Goal: Obtain resource: Obtain resource

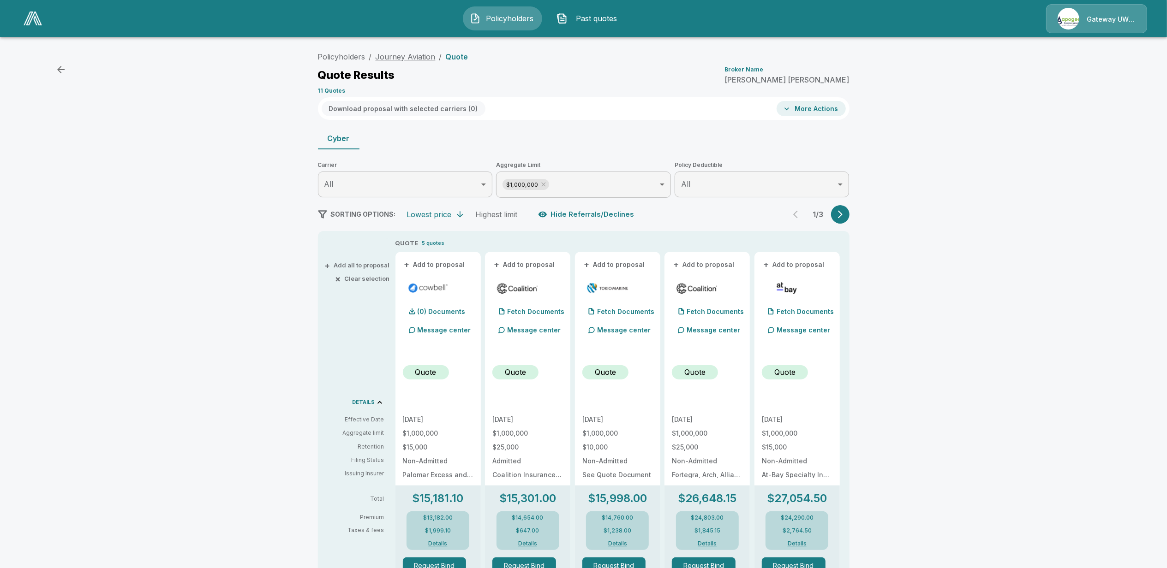
click at [418, 58] on link "Journey Aviation" at bounding box center [406, 56] width 60 height 9
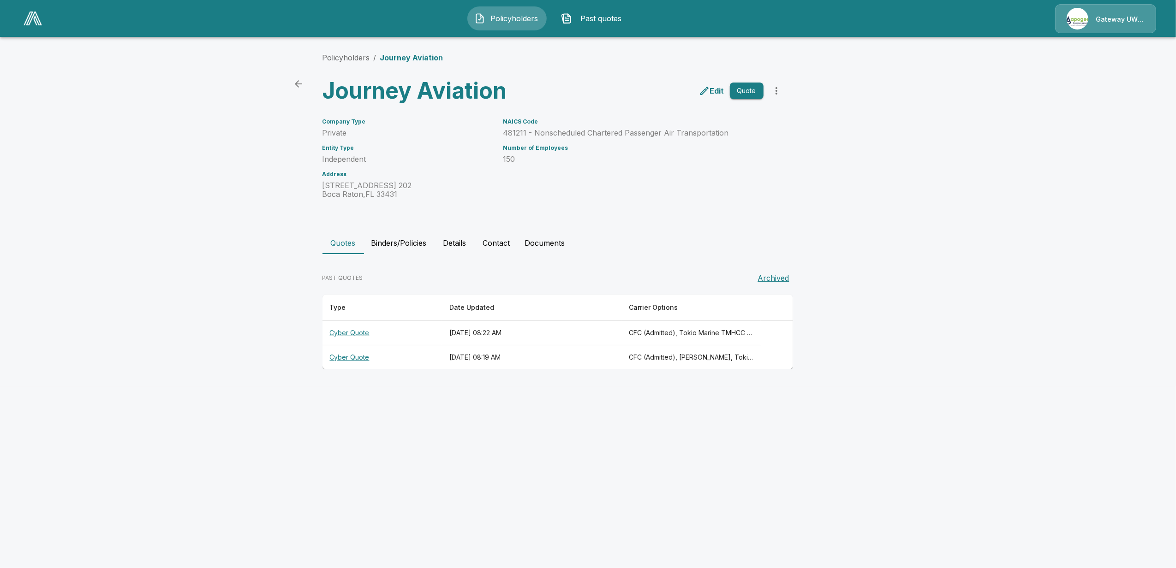
click at [348, 333] on th "Cyber Quote" at bounding box center [383, 333] width 120 height 24
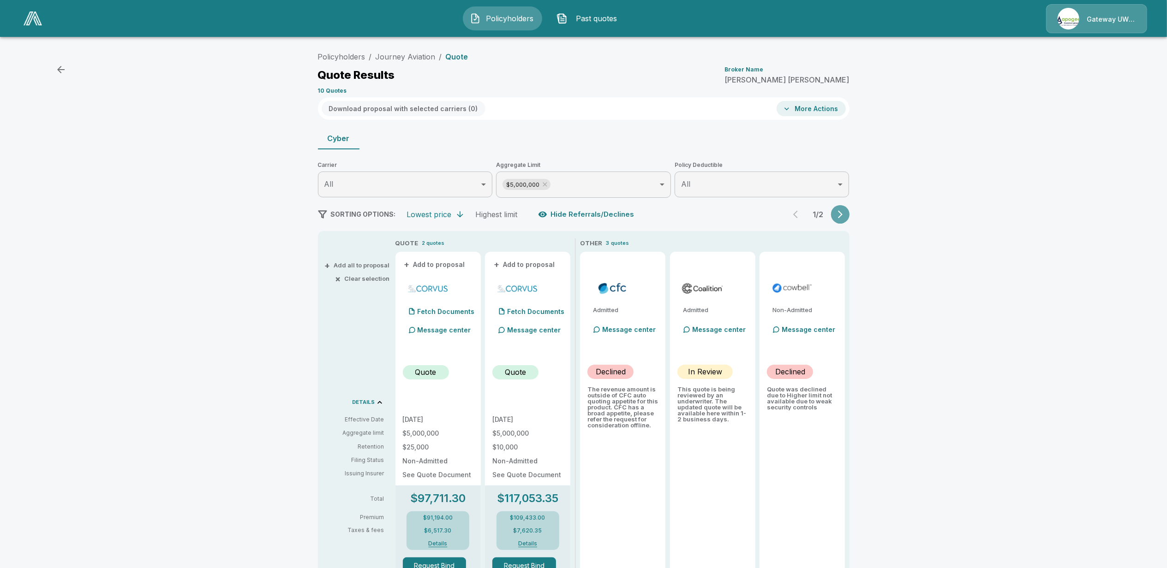
click at [845, 215] on icon "button" at bounding box center [840, 214] width 9 height 9
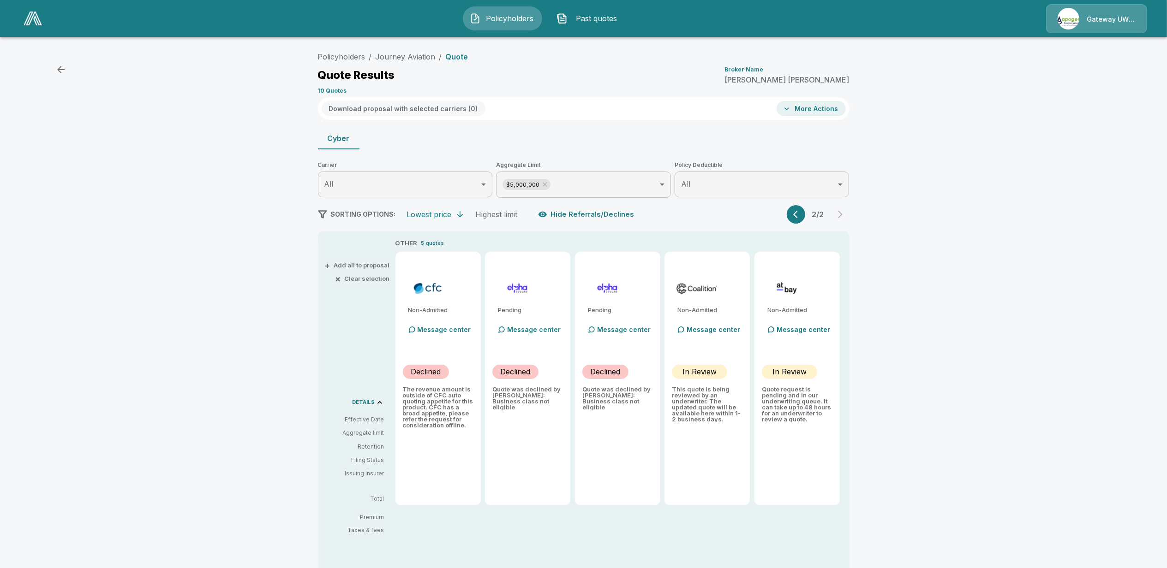
click at [798, 216] on icon "button" at bounding box center [795, 215] width 5 height 8
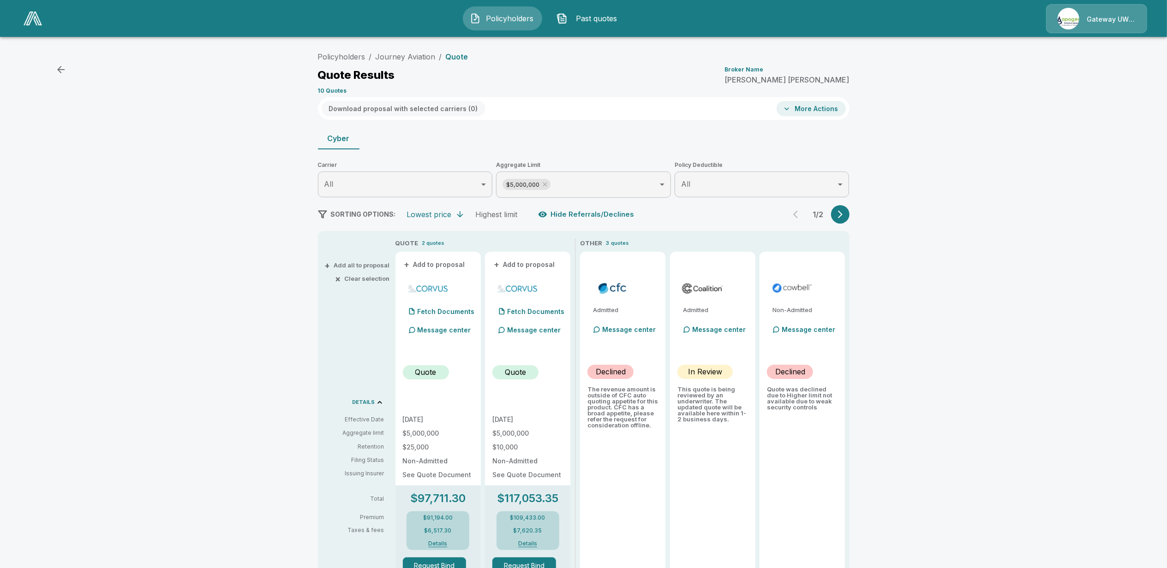
click at [436, 264] on button "+ Add to proposal" at bounding box center [435, 265] width 65 height 10
click at [522, 263] on button "+ Add to proposal" at bounding box center [524, 265] width 65 height 10
click at [643, 194] on body "Policyholders Past quotes Gateway UW dba Apogee Policyholders / Journey Aviatio…" at bounding box center [583, 462] width 1167 height 924
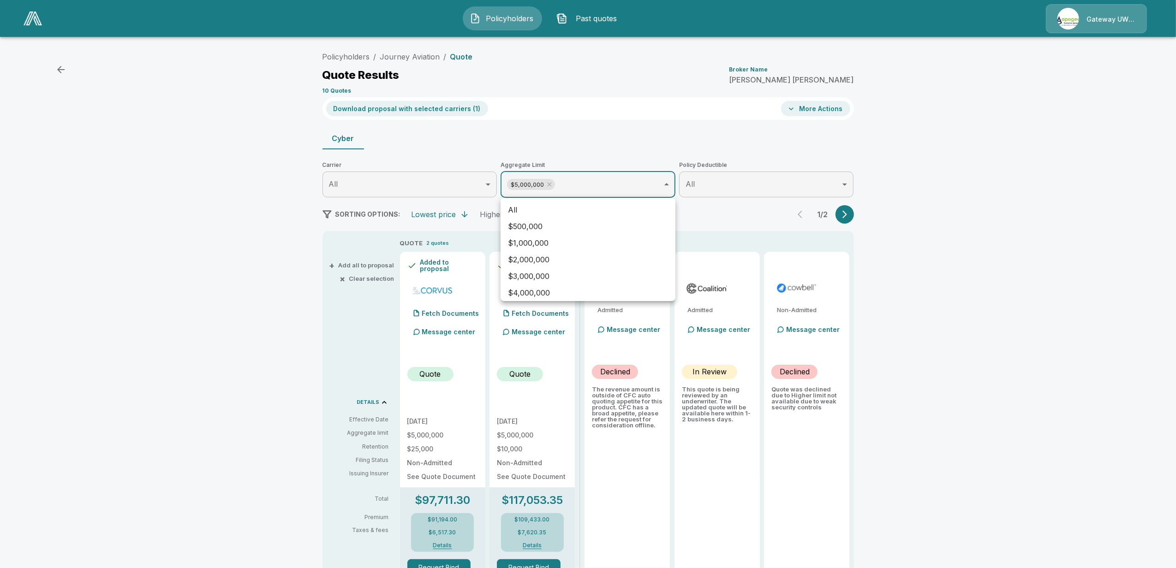
scroll to position [20, 0]
click at [643, 194] on div at bounding box center [588, 284] width 1176 height 568
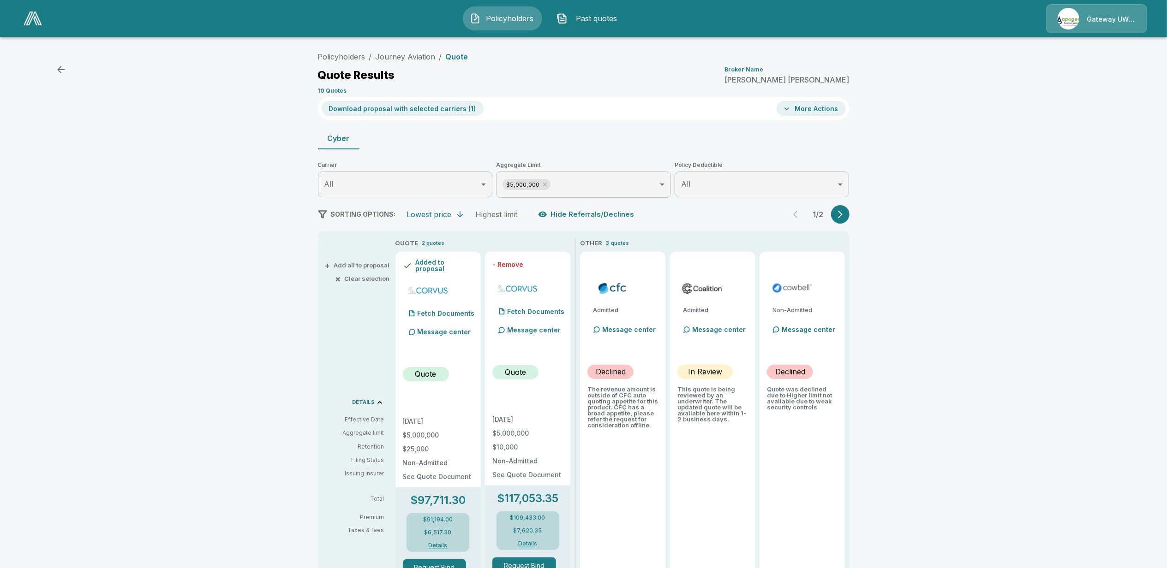
click at [520, 268] on div "- Remove" at bounding box center [527, 264] width 71 height 11
click at [443, 267] on div "- Remove" at bounding box center [438, 264] width 71 height 11
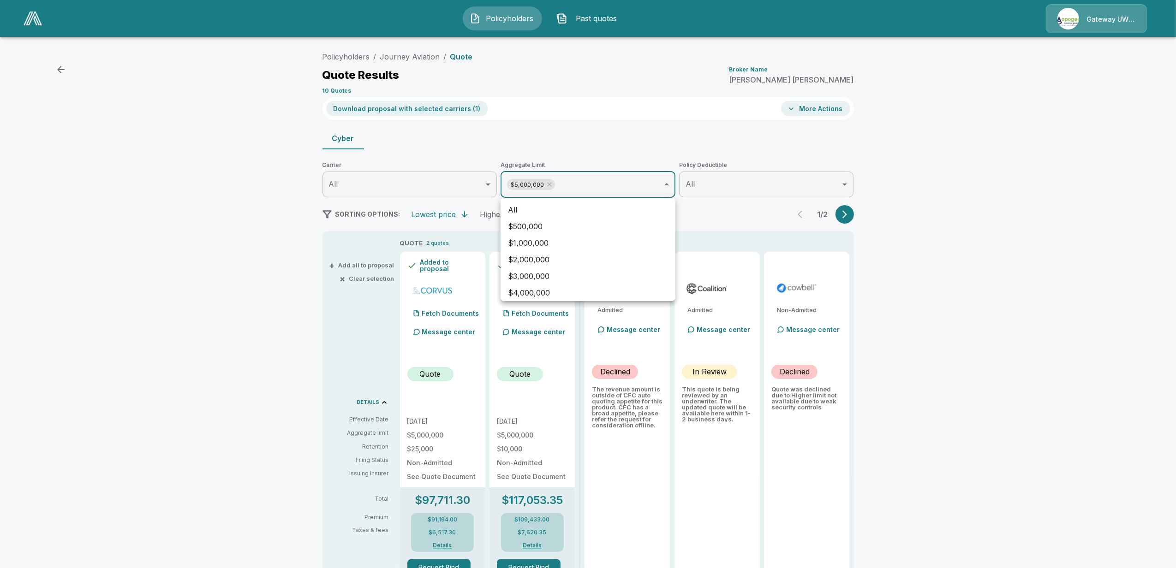
click at [621, 189] on body "Policyholders Past quotes Gateway UW dba Apogee Policyholders / Journey Aviatio…" at bounding box center [588, 462] width 1176 height 924
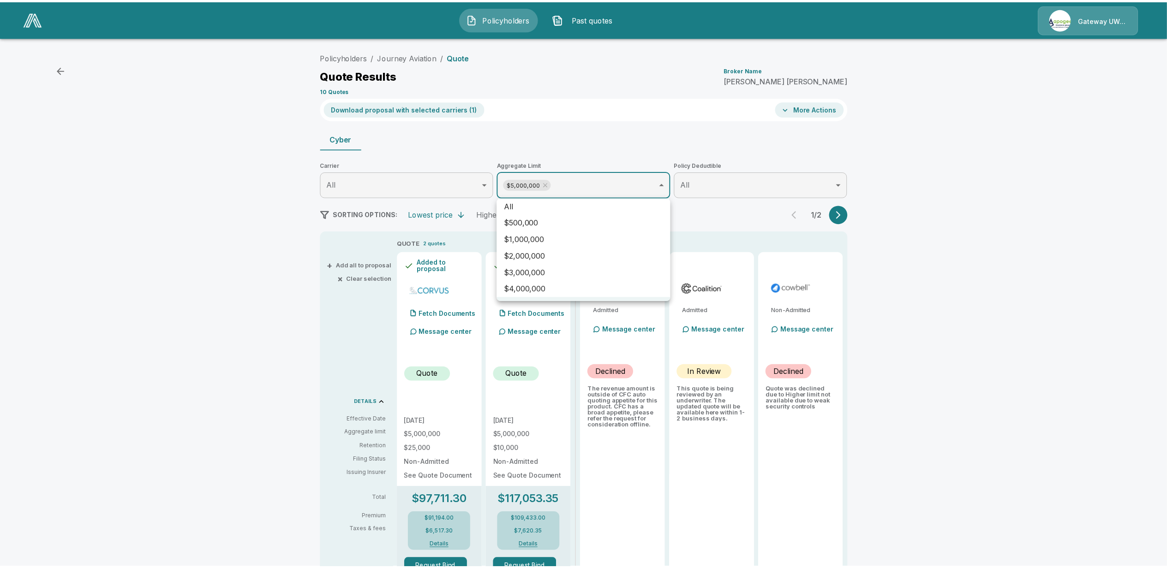
scroll to position [0, 0]
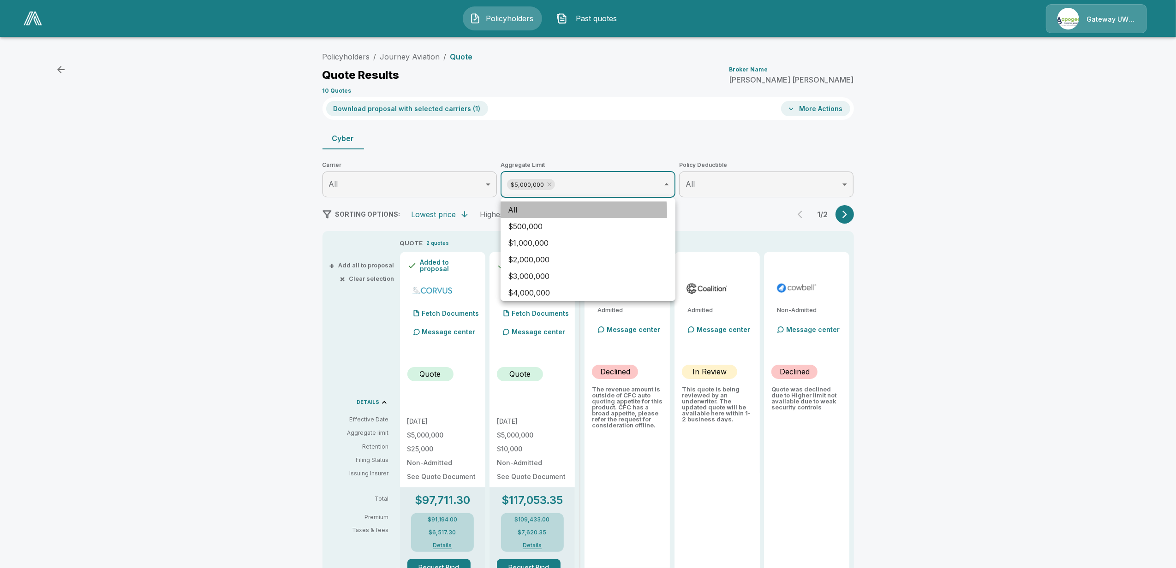
click at [551, 213] on li "All" at bounding box center [588, 210] width 175 height 17
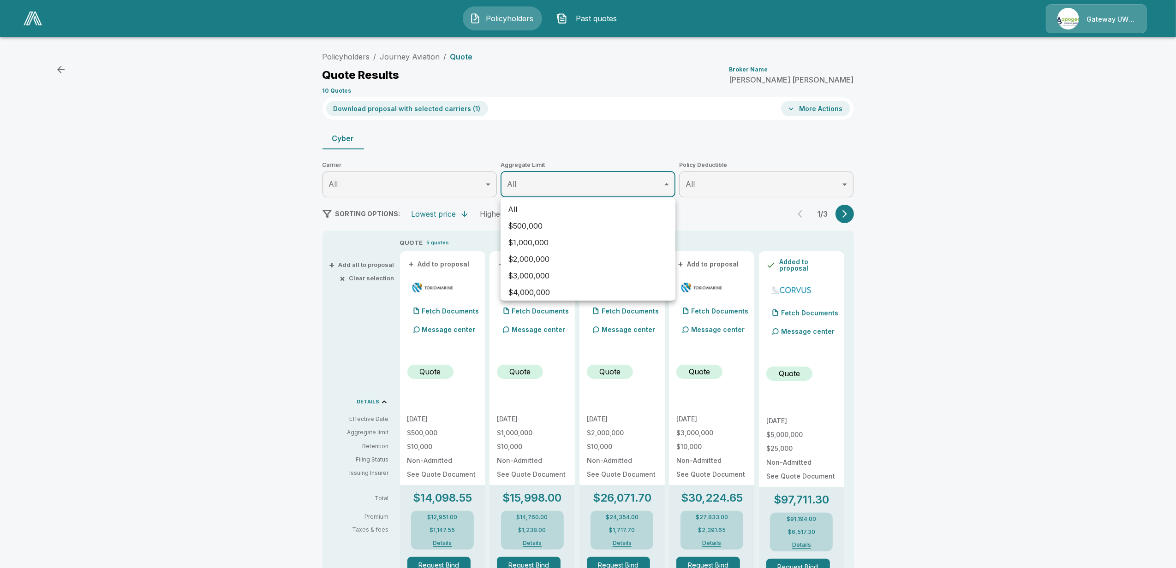
click at [267, 376] on div at bounding box center [588, 284] width 1176 height 568
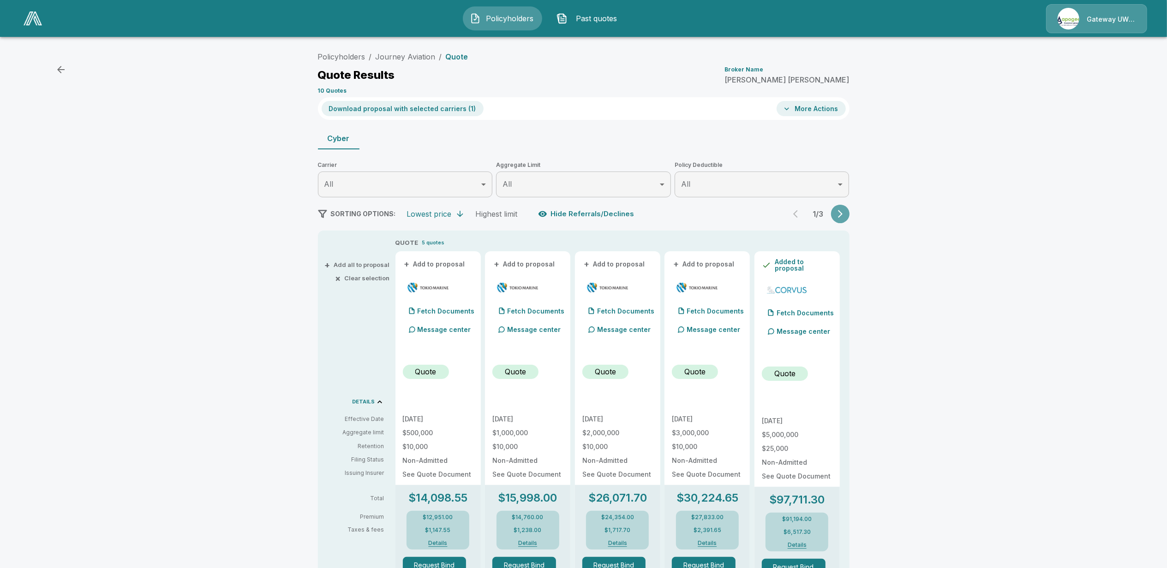
click at [843, 216] on icon "button" at bounding box center [840, 214] width 5 height 8
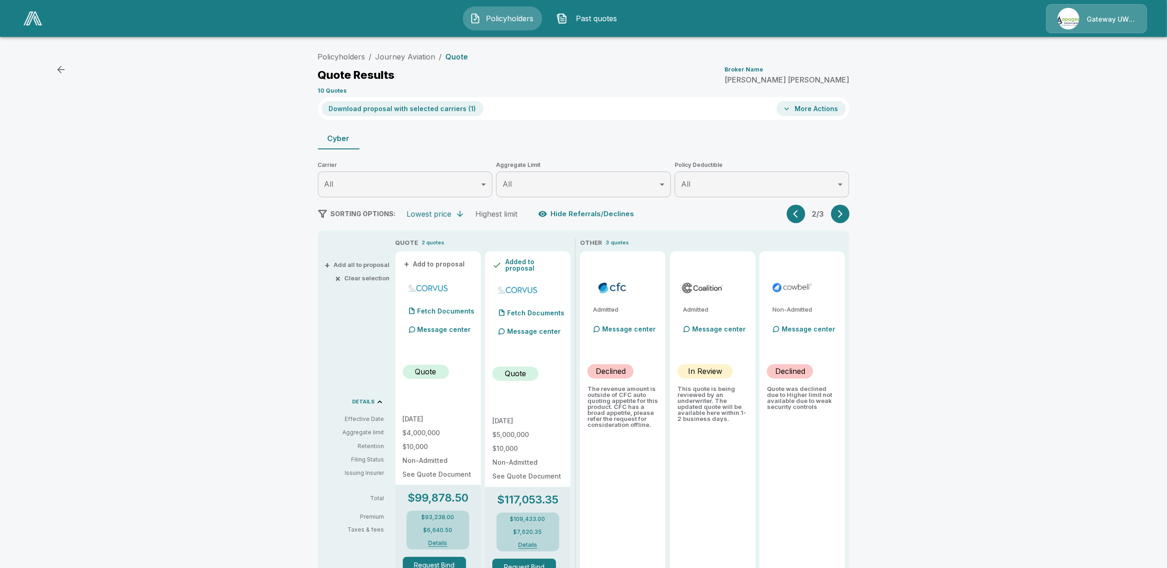
click at [798, 217] on icon "button" at bounding box center [795, 214] width 5 height 8
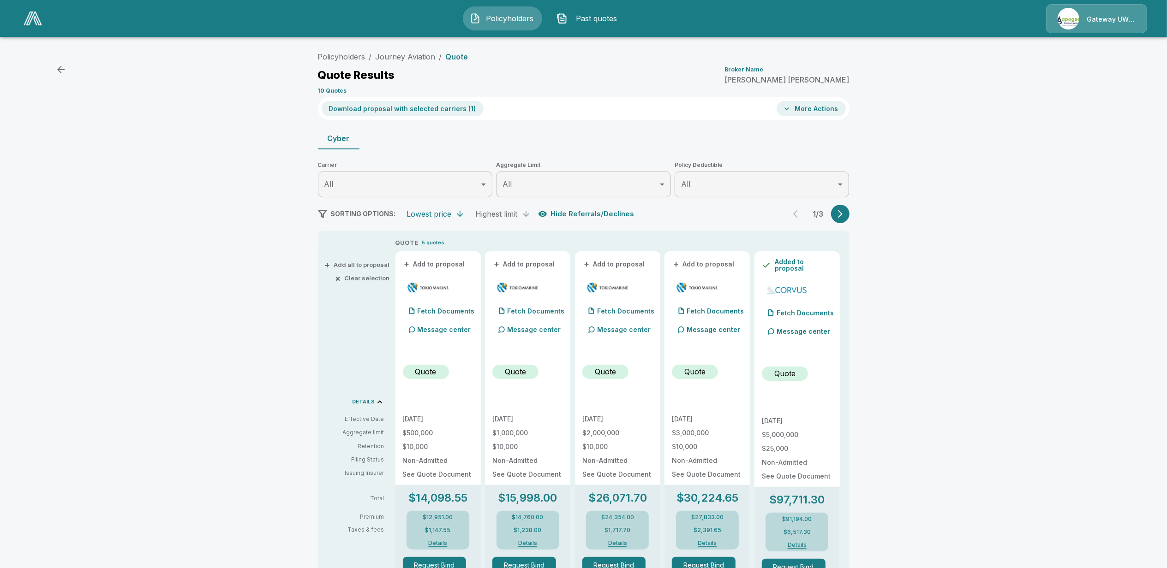
click at [501, 216] on div "Highest limit" at bounding box center [497, 213] width 42 height 9
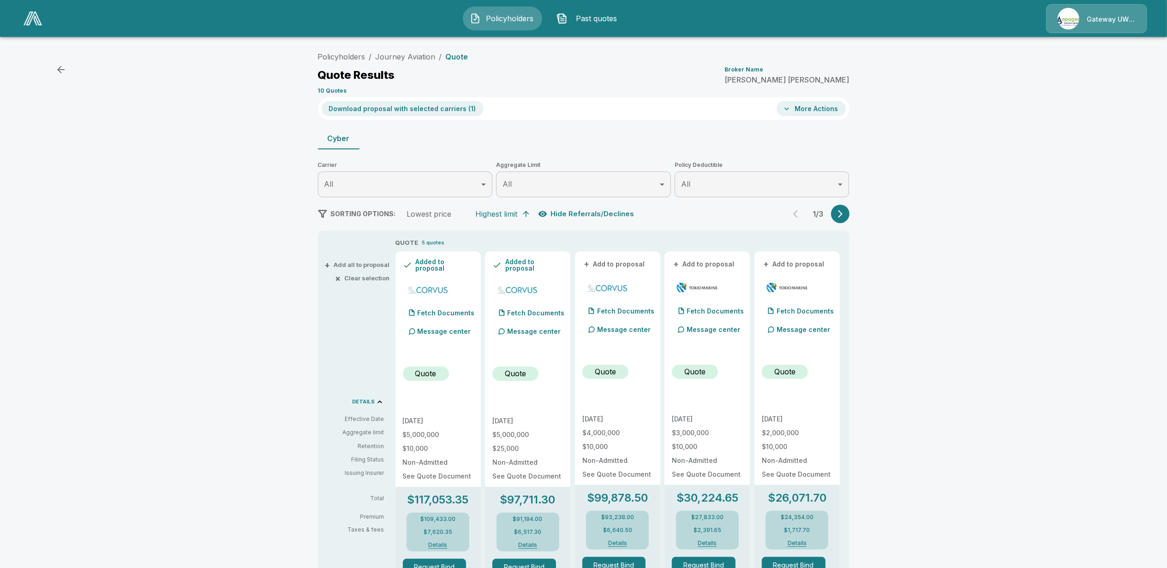
click at [501, 215] on div "Highest limit" at bounding box center [497, 213] width 42 height 9
click at [806, 266] on button "+ Add to proposal" at bounding box center [794, 264] width 65 height 10
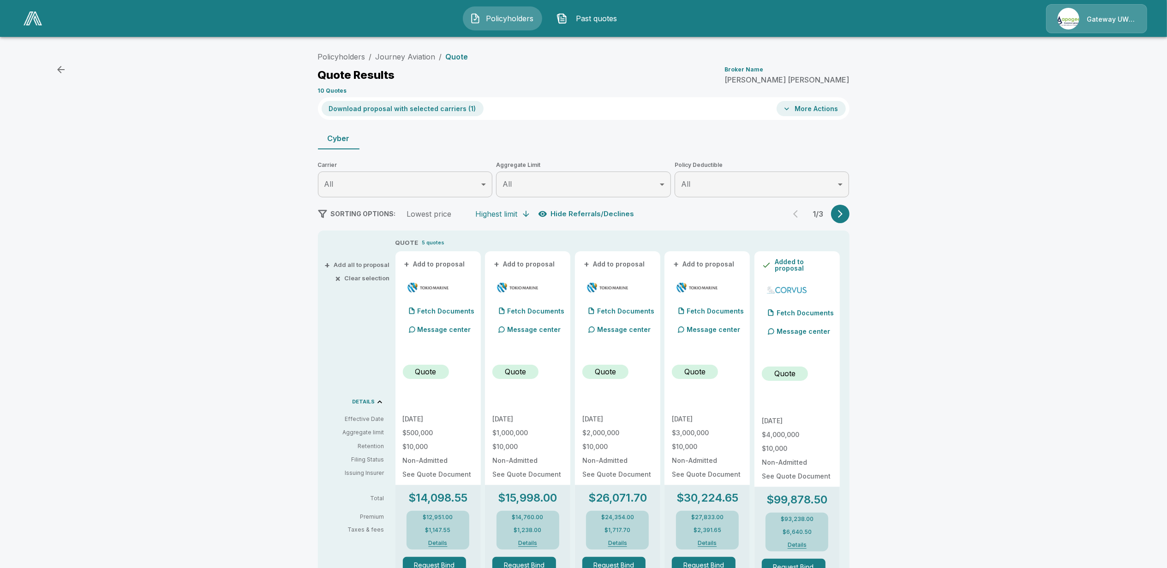
click at [845, 215] on icon "button" at bounding box center [840, 213] width 9 height 9
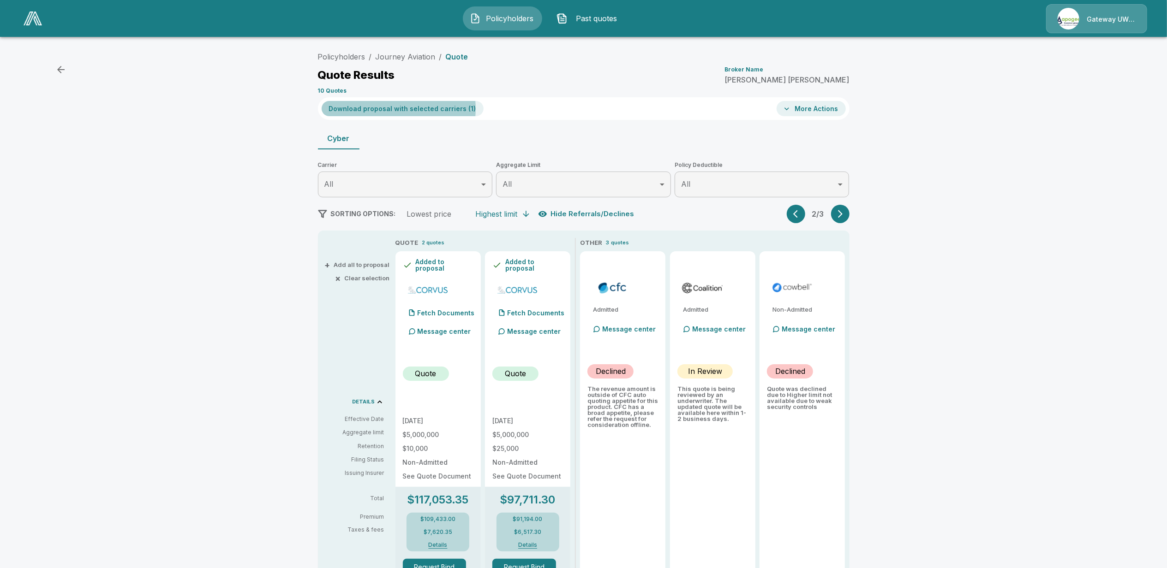
click at [396, 109] on button "Download proposal with selected carriers ( 1 )" at bounding box center [403, 108] width 162 height 15
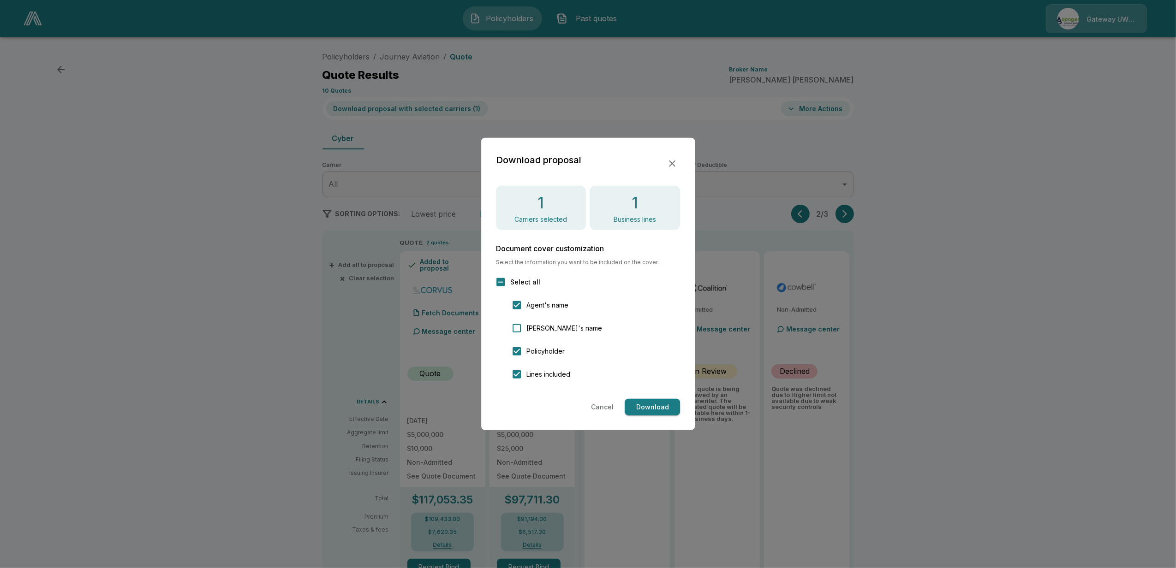
click at [648, 405] on button "Download" at bounding box center [652, 407] width 55 height 17
click at [672, 163] on icon "button" at bounding box center [672, 164] width 6 height 6
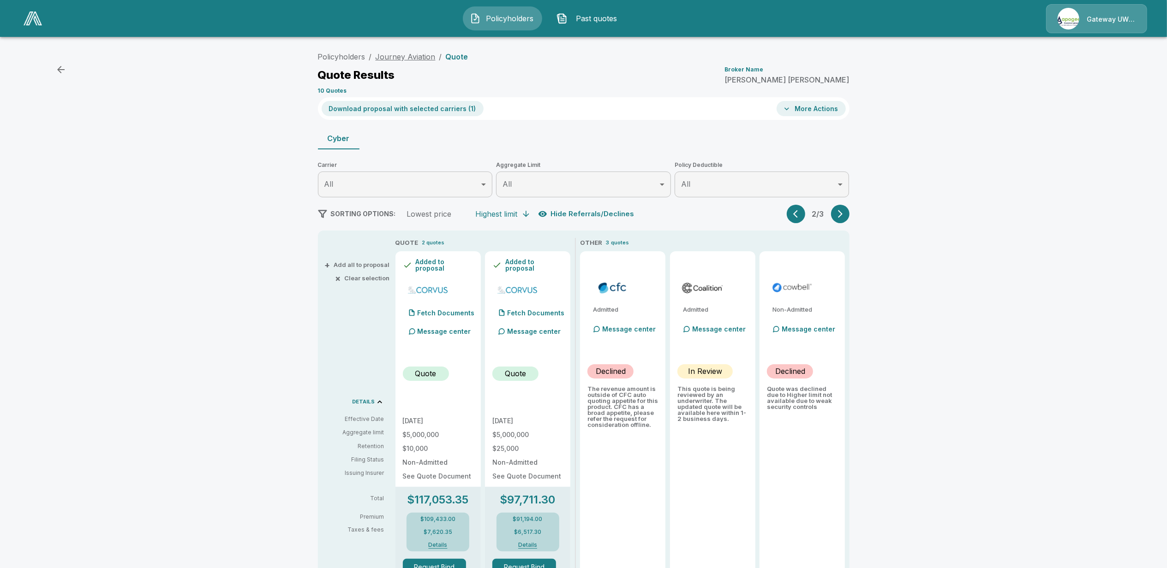
click at [415, 57] on link "Journey Aviation" at bounding box center [406, 56] width 60 height 9
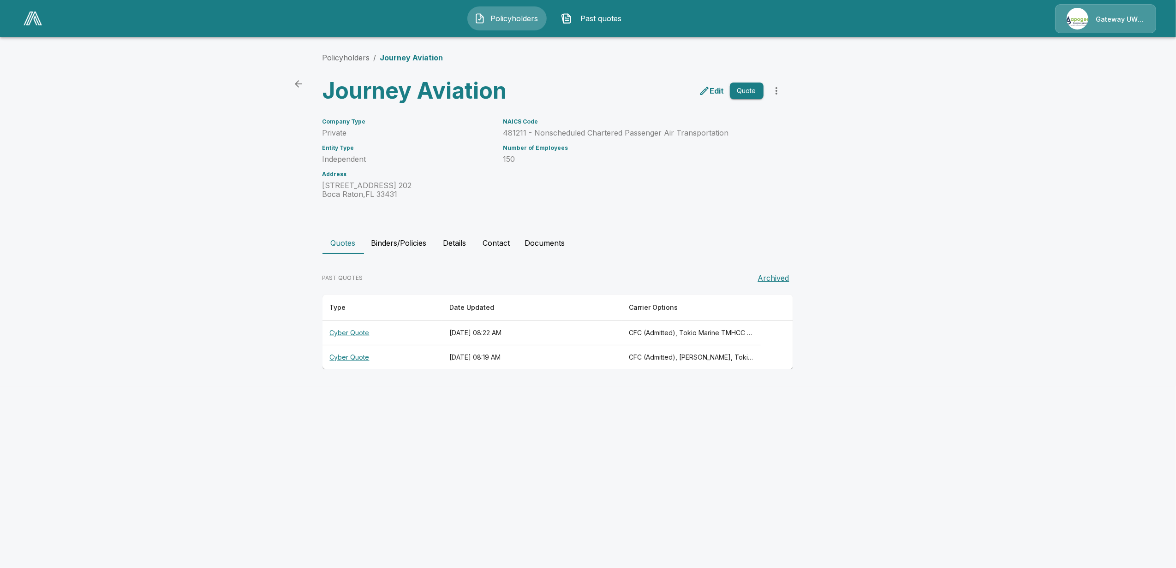
click at [355, 359] on th "Cyber Quote" at bounding box center [383, 358] width 120 height 24
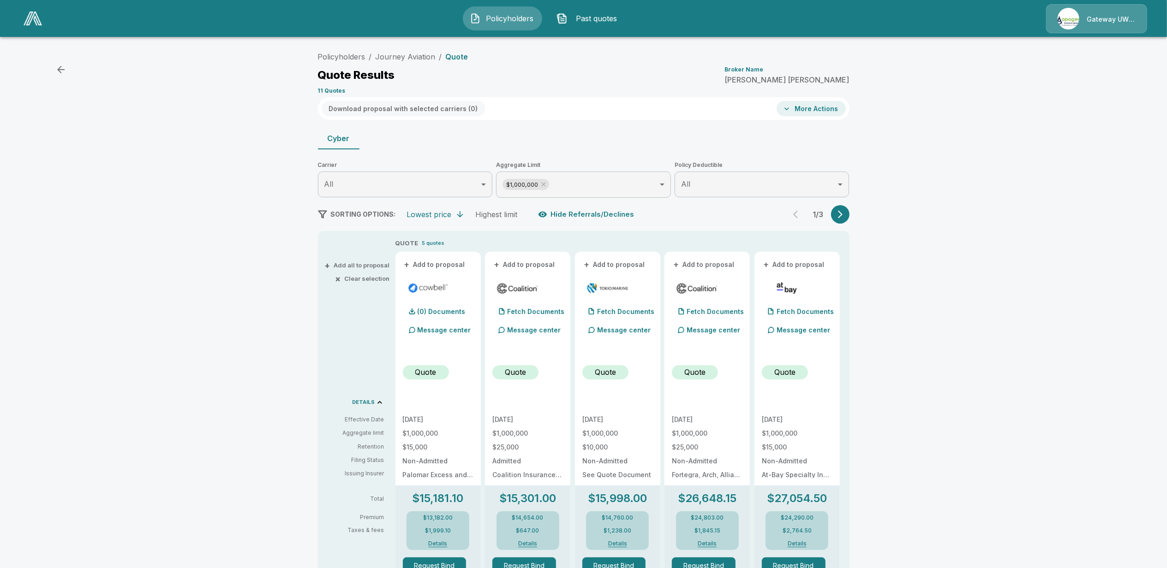
click at [845, 219] on icon "button" at bounding box center [840, 214] width 9 height 9
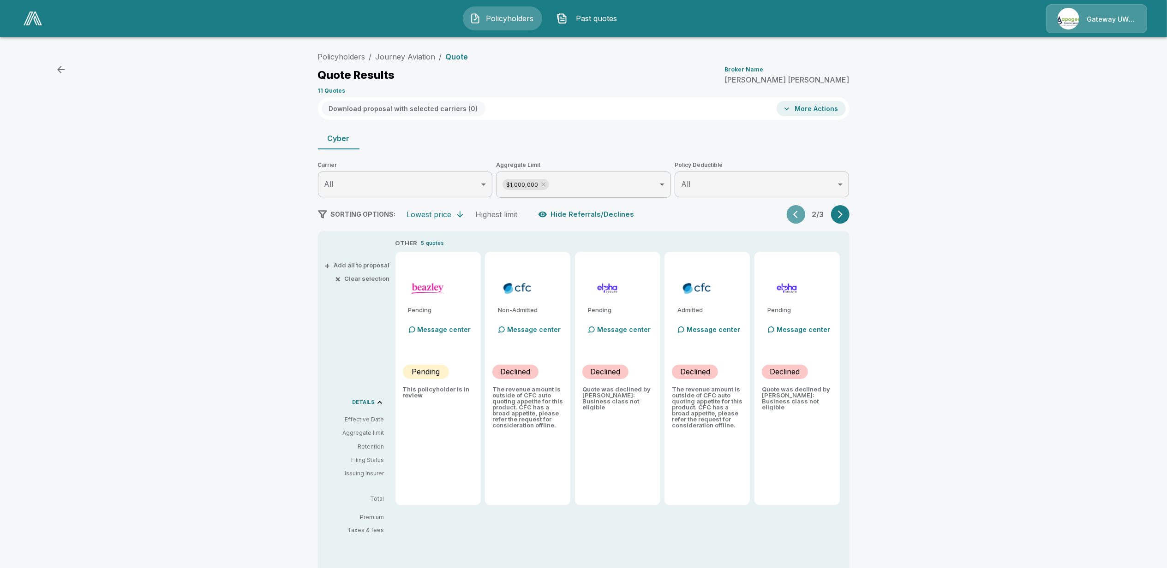
click at [800, 218] on icon "button" at bounding box center [797, 214] width 9 height 9
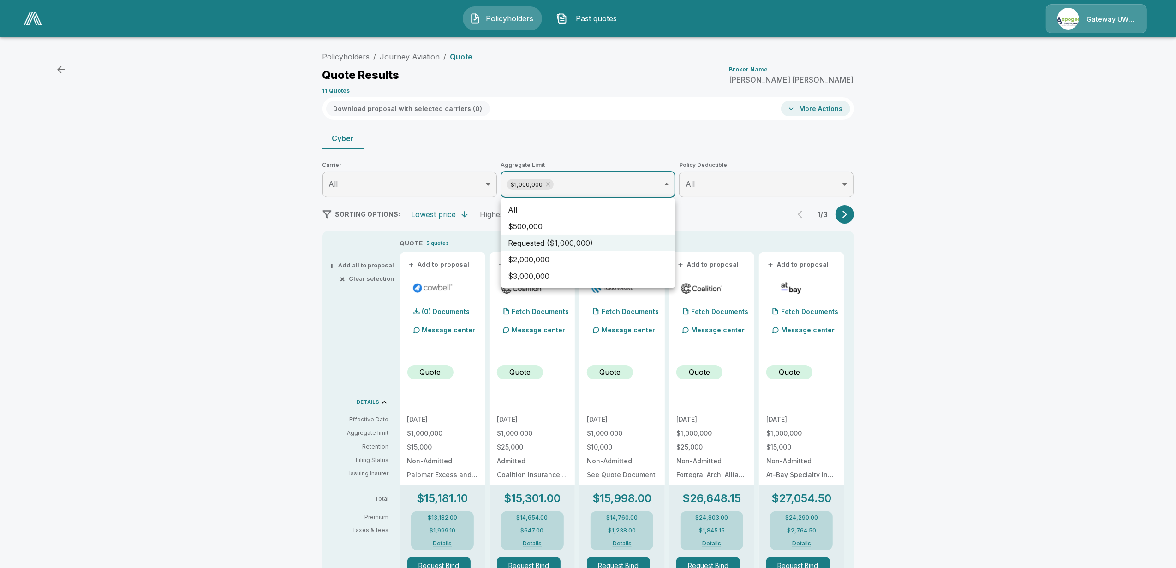
click at [604, 186] on body "Policyholders Past quotes Gateway UW dba Apogee Policyholders / Journey Aviatio…" at bounding box center [588, 461] width 1176 height 922
click at [544, 211] on li "All" at bounding box center [588, 210] width 175 height 17
click at [268, 359] on div at bounding box center [588, 284] width 1176 height 568
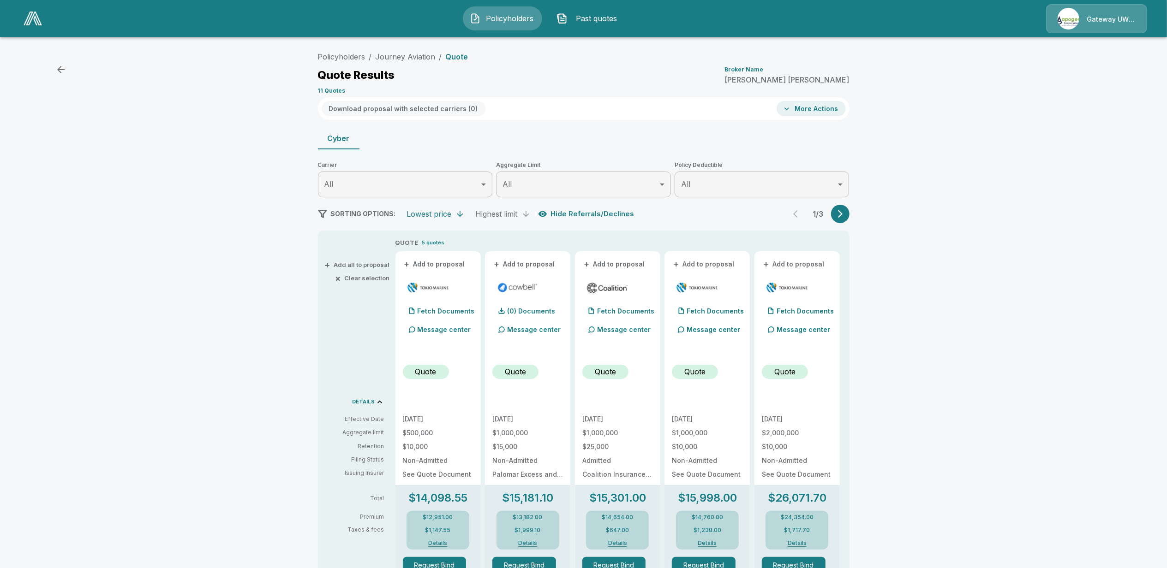
click at [497, 212] on div "Highest limit" at bounding box center [497, 213] width 42 height 9
click at [436, 213] on div "Lowest price" at bounding box center [429, 213] width 45 height 9
click at [845, 211] on icon "button" at bounding box center [840, 213] width 9 height 9
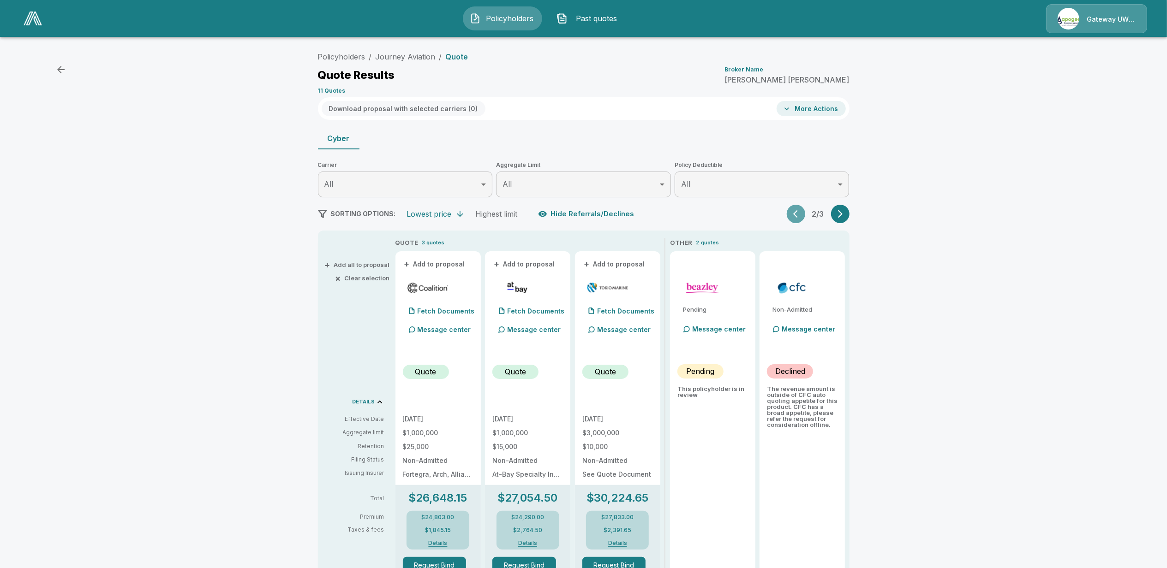
click at [802, 217] on icon "button" at bounding box center [797, 213] width 9 height 9
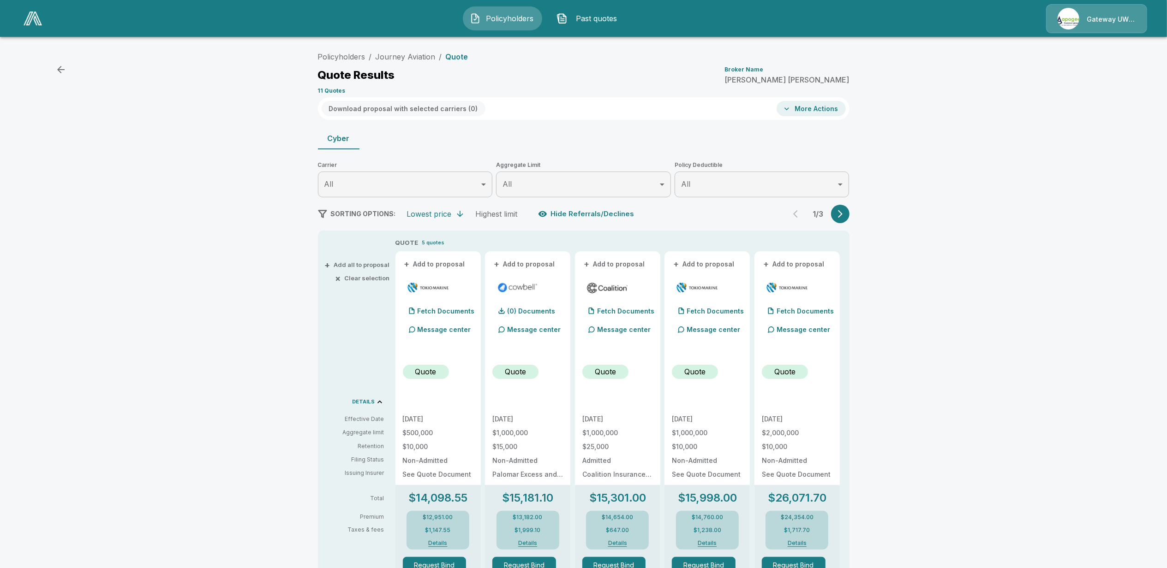
click at [520, 262] on button "+ Add to proposal" at bounding box center [524, 264] width 65 height 10
click at [631, 263] on button "+ Add to proposal" at bounding box center [614, 264] width 65 height 10
click at [715, 263] on button "+ Add to proposal" at bounding box center [704, 264] width 65 height 10
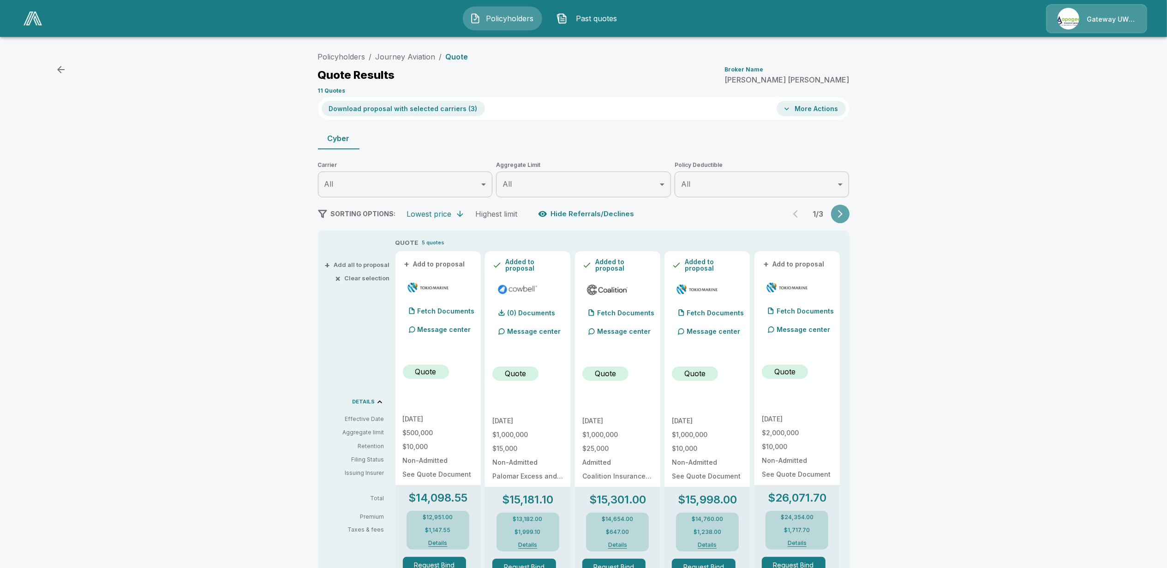
click at [845, 216] on icon "button" at bounding box center [840, 213] width 9 height 9
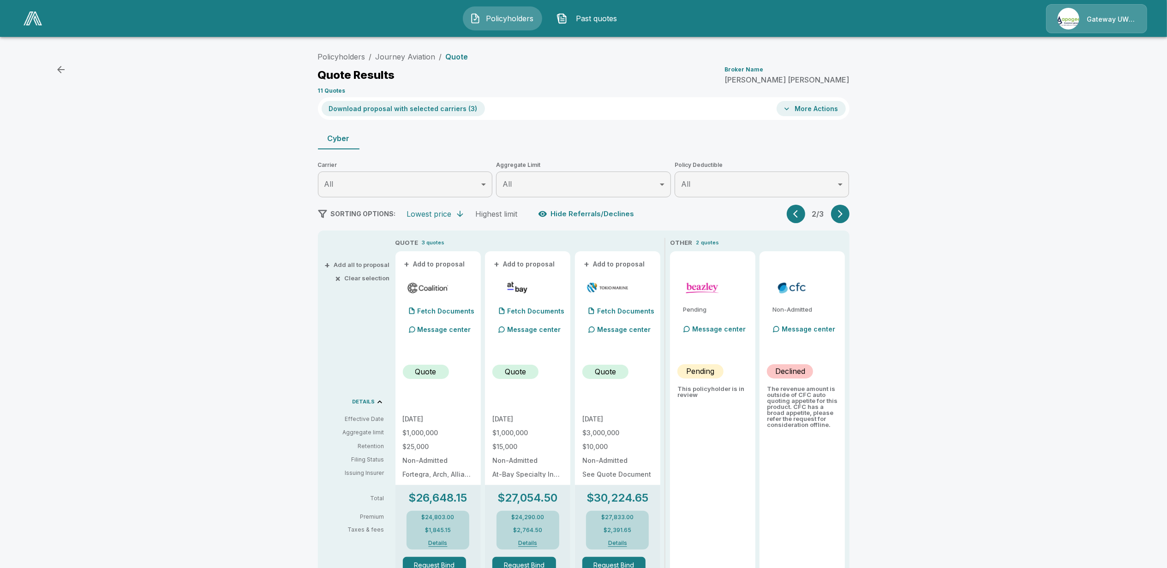
click at [440, 264] on button "+ Add to proposal" at bounding box center [435, 264] width 65 height 10
click at [539, 263] on button "+ Add to proposal" at bounding box center [524, 264] width 65 height 10
click at [802, 218] on icon "button" at bounding box center [797, 213] width 9 height 9
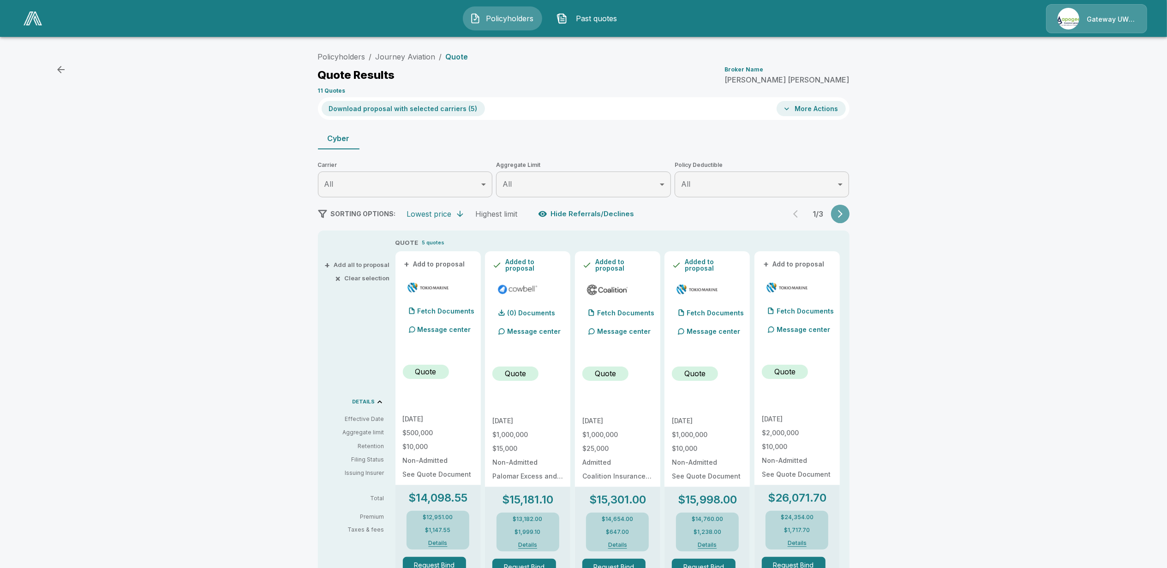
click at [847, 219] on button "button" at bounding box center [840, 214] width 18 height 18
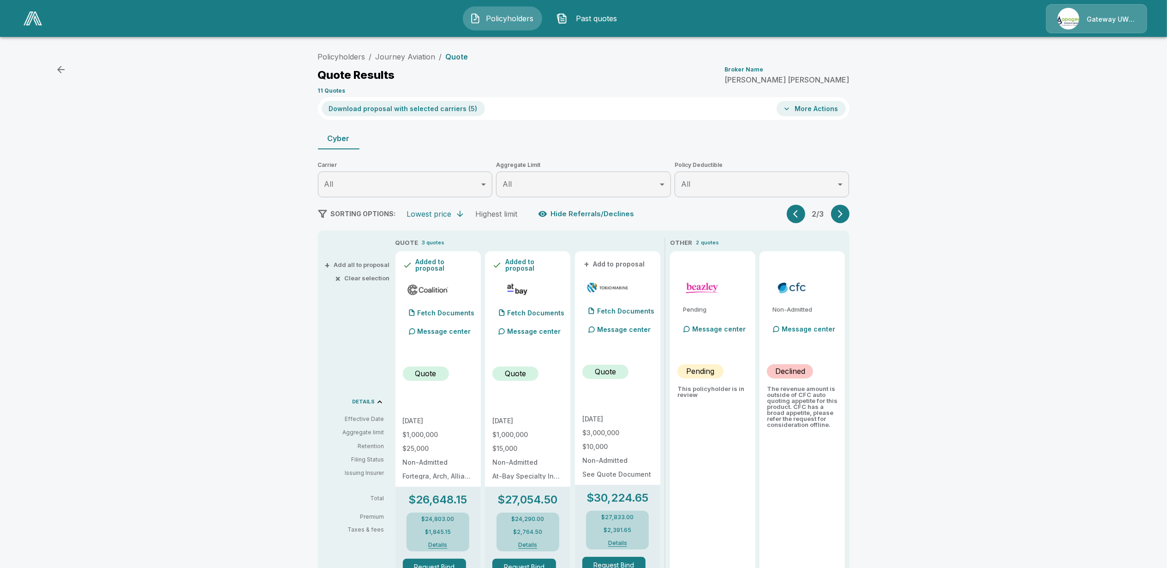
click at [797, 215] on icon "button" at bounding box center [797, 213] width 9 height 9
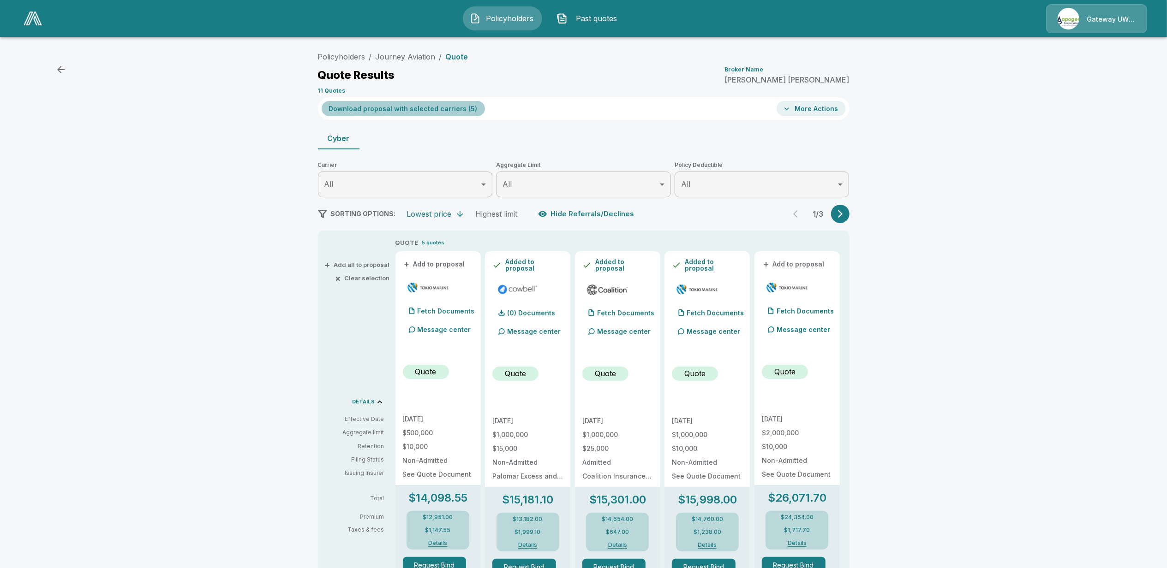
click at [416, 109] on button "Download proposal with selected carriers ( 5 )" at bounding box center [403, 108] width 163 height 15
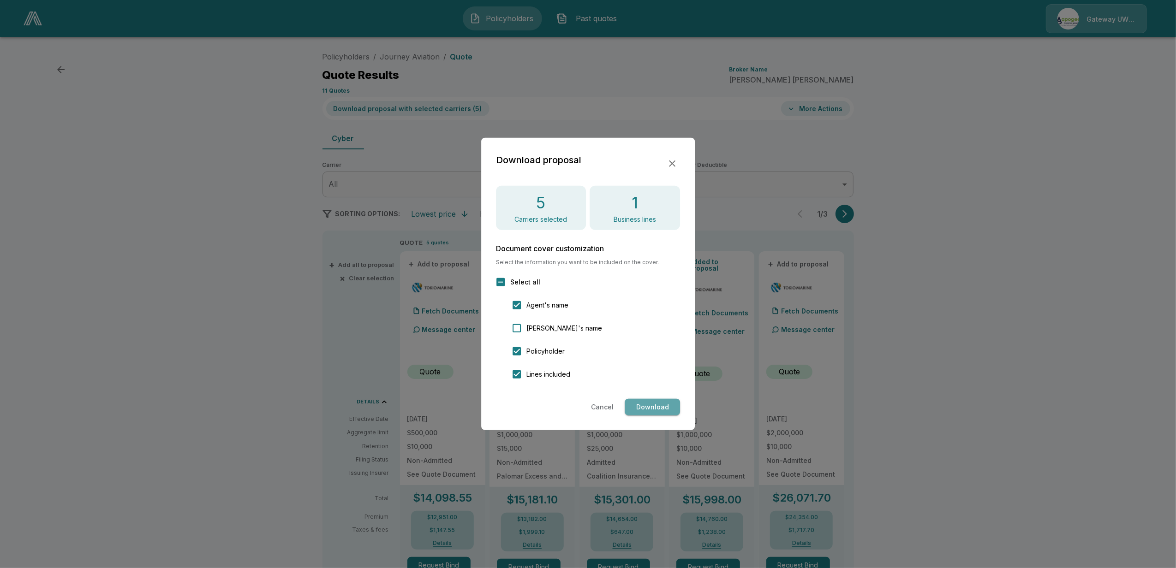
click at [646, 408] on button "Download" at bounding box center [652, 407] width 55 height 17
click at [669, 164] on icon "button" at bounding box center [672, 163] width 11 height 11
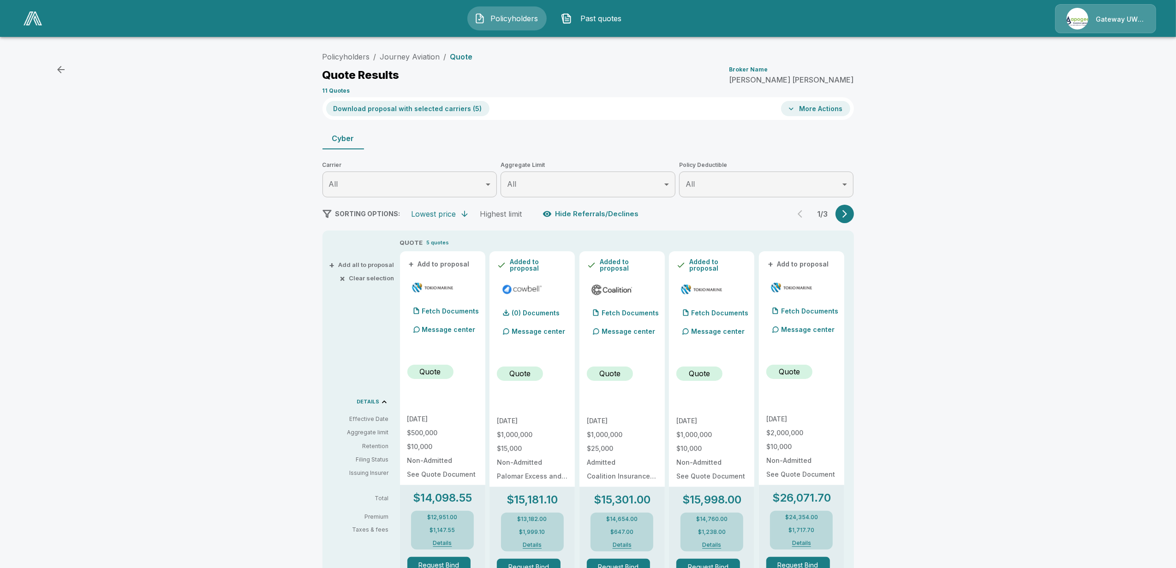
click at [467, 185] on body "Policyholders Past quotes Gateway UW dba Apogee Policyholders / Journey Aviatio…" at bounding box center [588, 461] width 1176 height 923
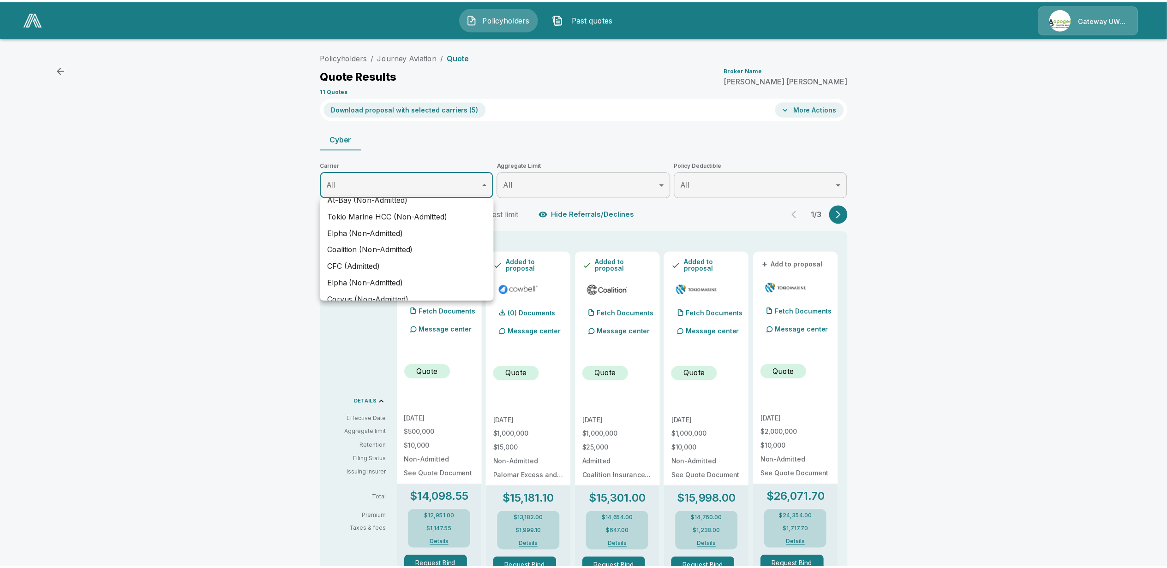
scroll to position [103, 0]
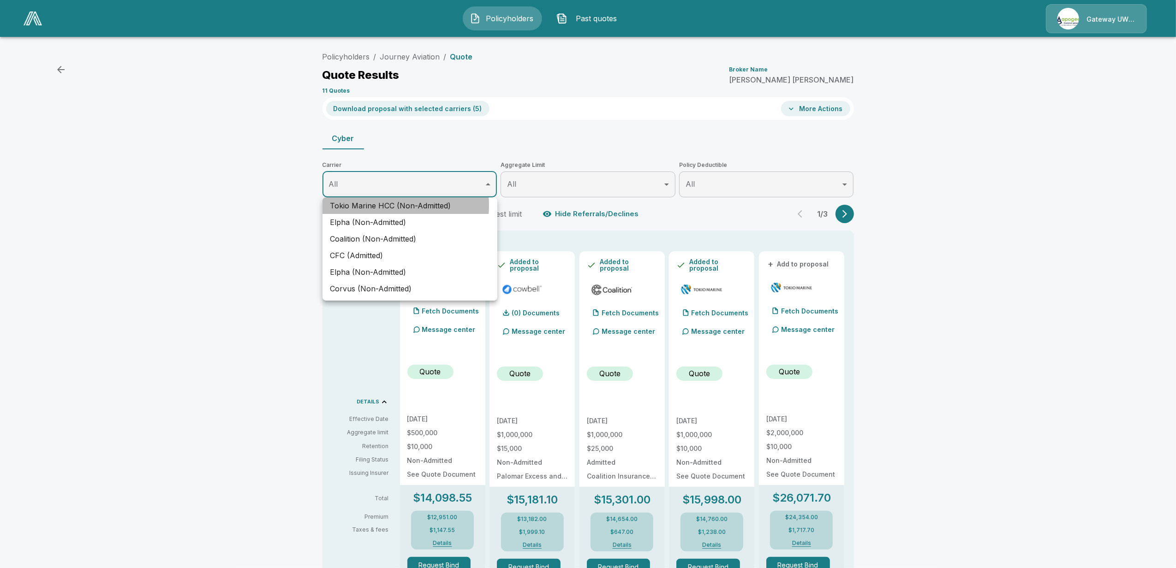
click at [386, 206] on li "Tokio Marine HCC (Non-Admitted)" at bounding box center [410, 205] width 175 height 17
type input "**********"
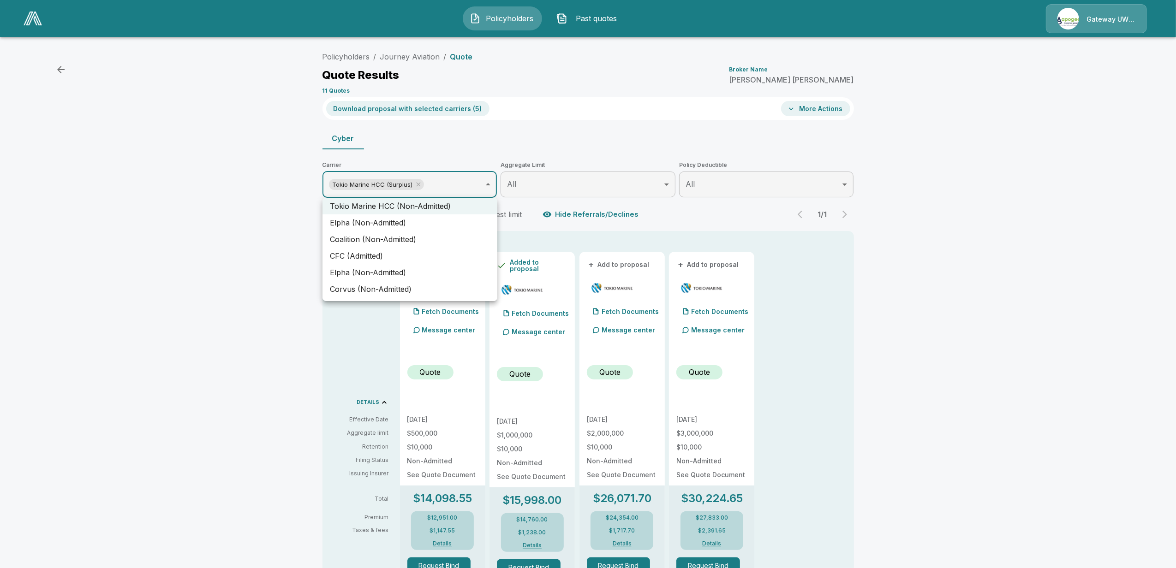
click at [931, 316] on div at bounding box center [588, 284] width 1176 height 568
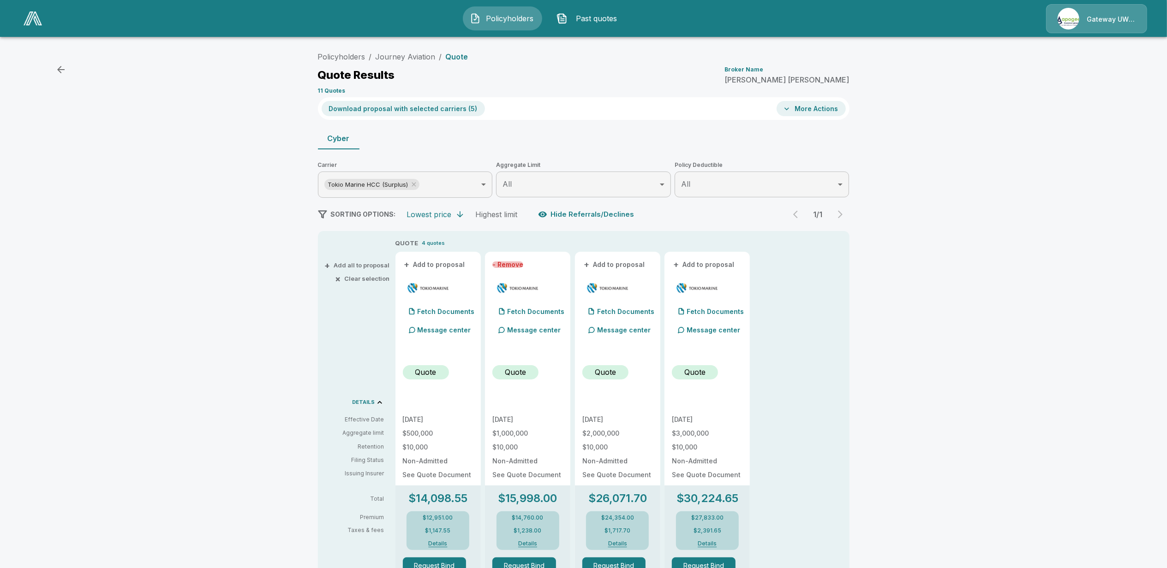
click at [520, 264] on button "- Remove" at bounding box center [507, 265] width 31 height 6
click at [615, 263] on button "+ Add to proposal" at bounding box center [614, 265] width 65 height 10
click at [702, 264] on button "+ Add to proposal" at bounding box center [704, 265] width 65 height 10
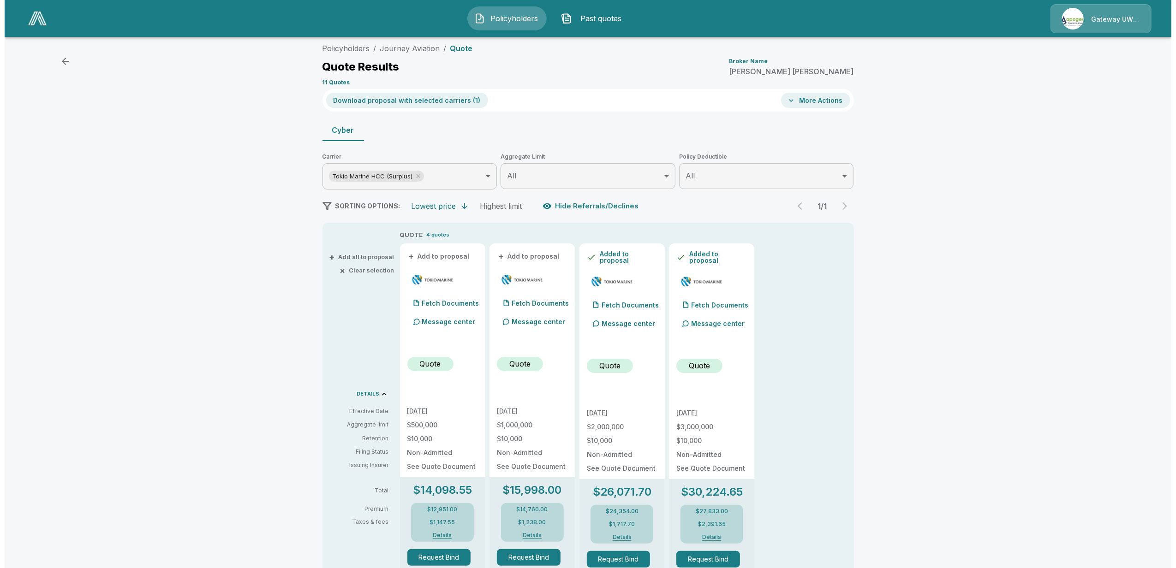
scroll to position [0, 0]
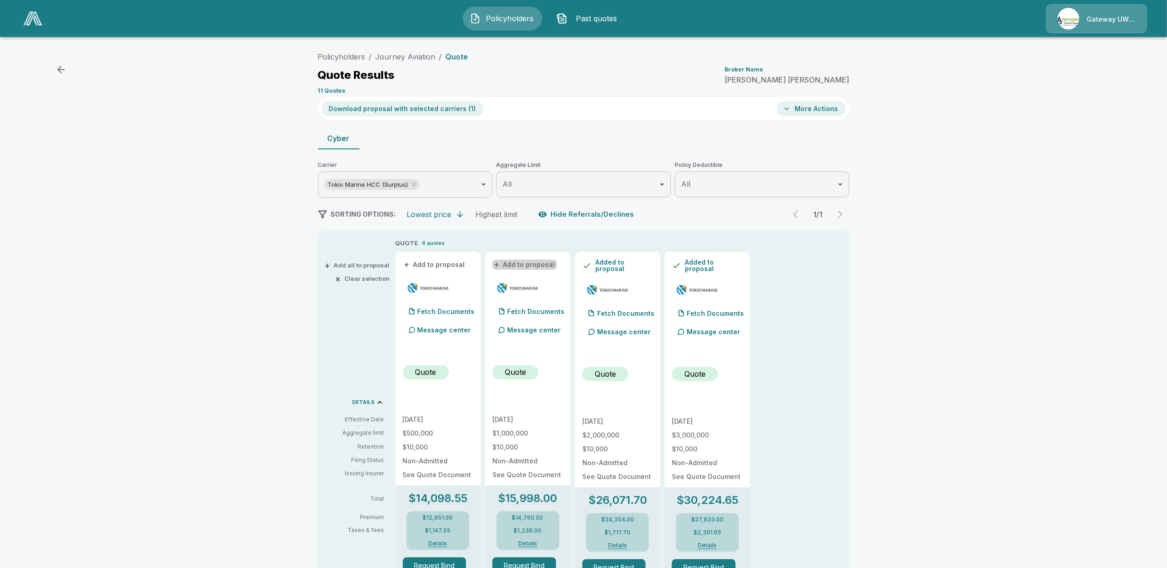
click at [532, 265] on button "+ Add to proposal" at bounding box center [524, 265] width 65 height 10
click at [383, 109] on button "Download proposal with selected carriers ( 1 )" at bounding box center [403, 108] width 162 height 15
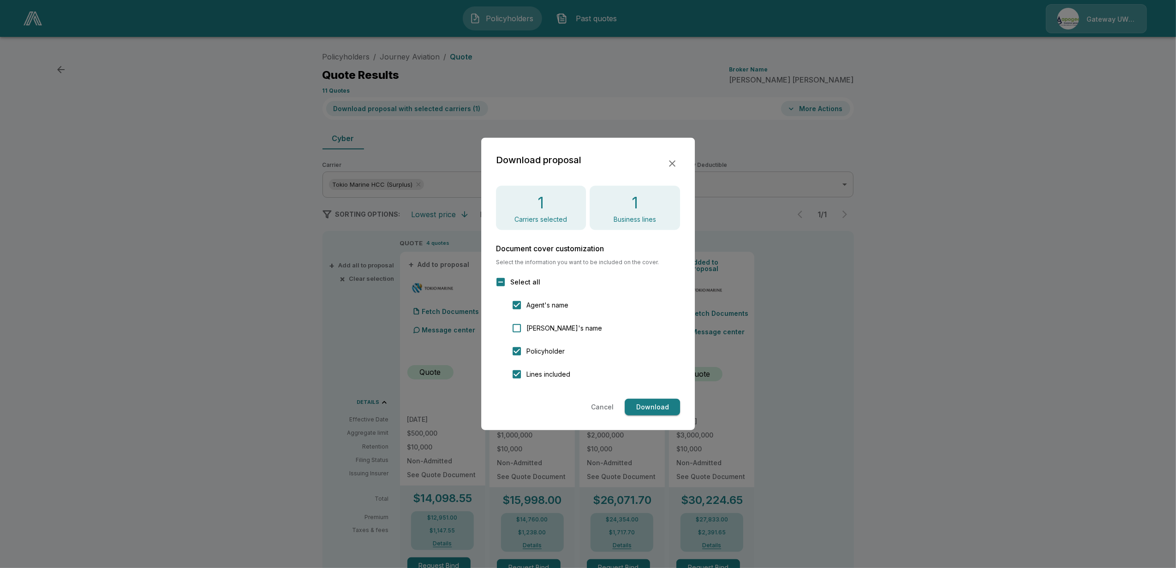
click at [649, 406] on button "Download" at bounding box center [652, 407] width 55 height 17
click at [669, 161] on icon "button" at bounding box center [672, 163] width 11 height 11
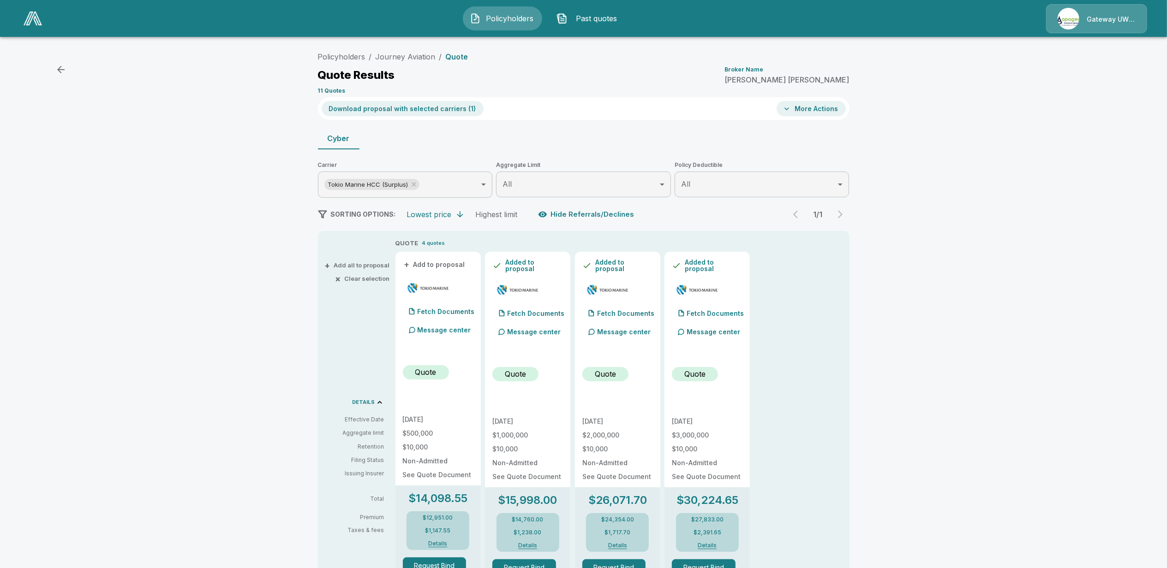
click at [446, 191] on body "**********" at bounding box center [583, 462] width 1167 height 924
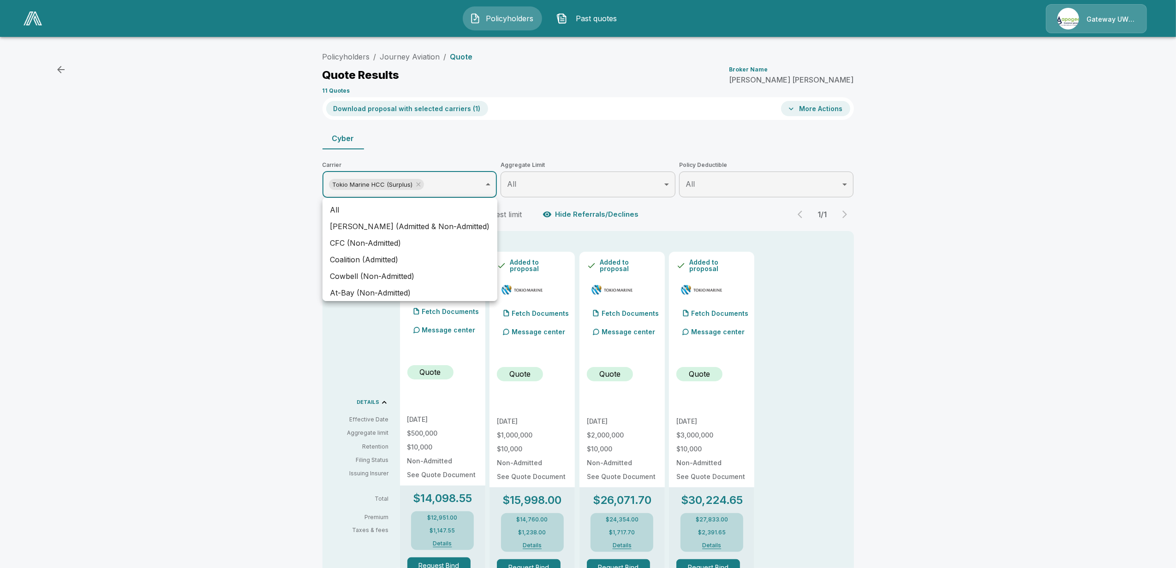
click at [348, 211] on li "All" at bounding box center [410, 210] width 175 height 17
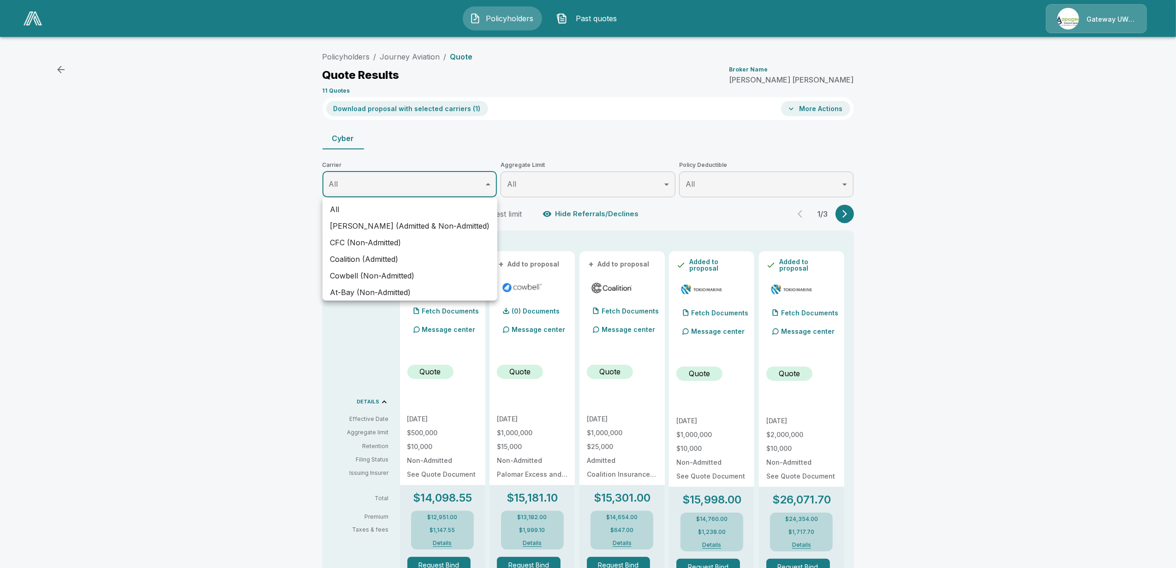
click at [242, 383] on div at bounding box center [588, 284] width 1176 height 568
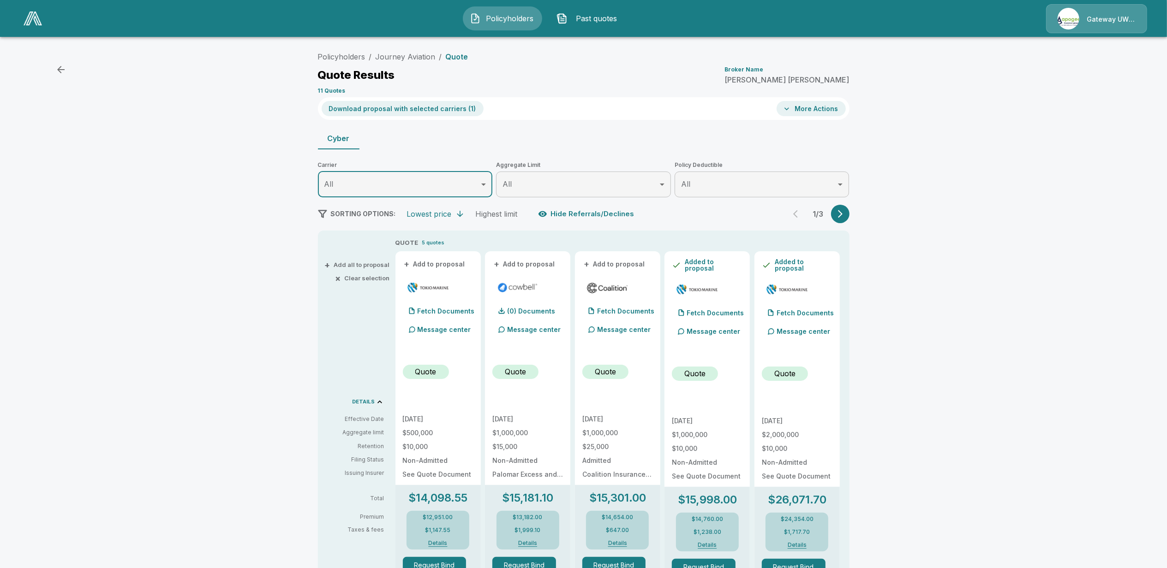
click at [528, 263] on button "+ Add to proposal" at bounding box center [524, 264] width 65 height 10
click at [621, 261] on button "+ Add to proposal" at bounding box center [614, 264] width 65 height 10
click at [843, 216] on icon "button" at bounding box center [840, 213] width 9 height 9
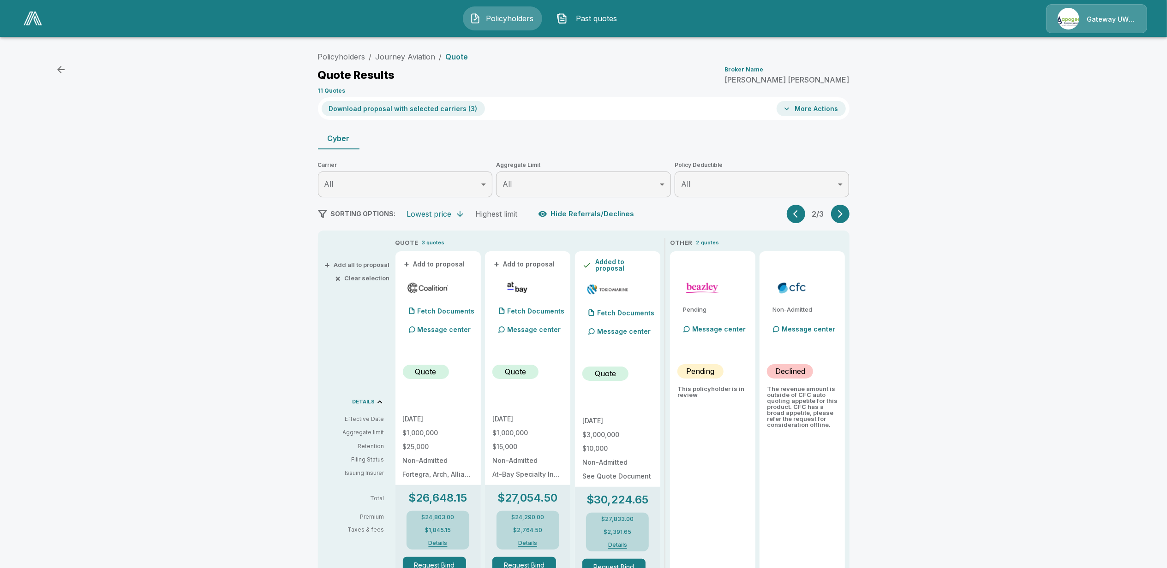
click at [449, 264] on button "+ Add to proposal" at bounding box center [435, 264] width 65 height 10
click at [523, 264] on button "+ Add to proposal" at bounding box center [524, 264] width 65 height 10
click at [405, 109] on button "Download proposal with selected carriers ( 5 )" at bounding box center [403, 108] width 163 height 15
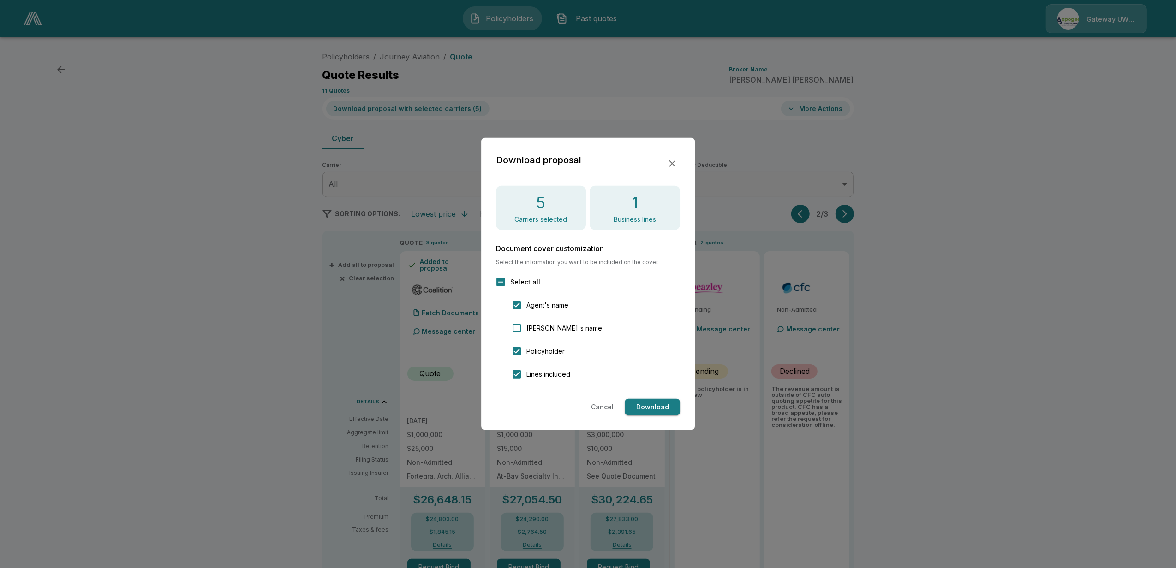
click at [551, 209] on div "5 Carriers selected" at bounding box center [541, 208] width 90 height 44
click at [657, 215] on div "1 Business lines" at bounding box center [635, 208] width 90 height 44
click at [658, 403] on button "Download" at bounding box center [652, 407] width 55 height 17
click at [934, 220] on div at bounding box center [588, 284] width 1176 height 568
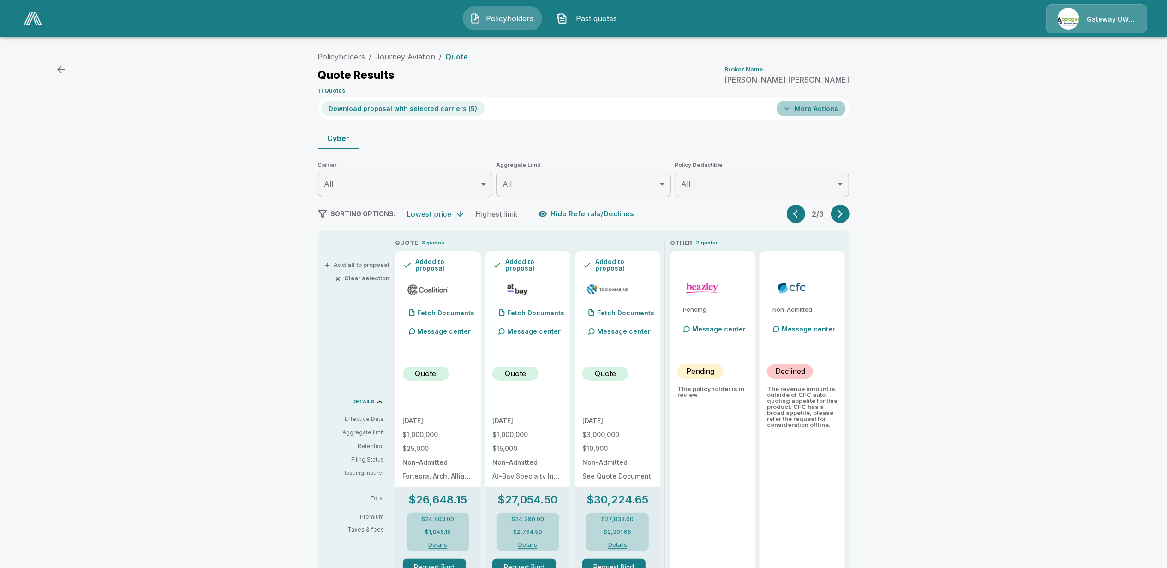
click at [809, 111] on button "More Actions" at bounding box center [811, 108] width 69 height 15
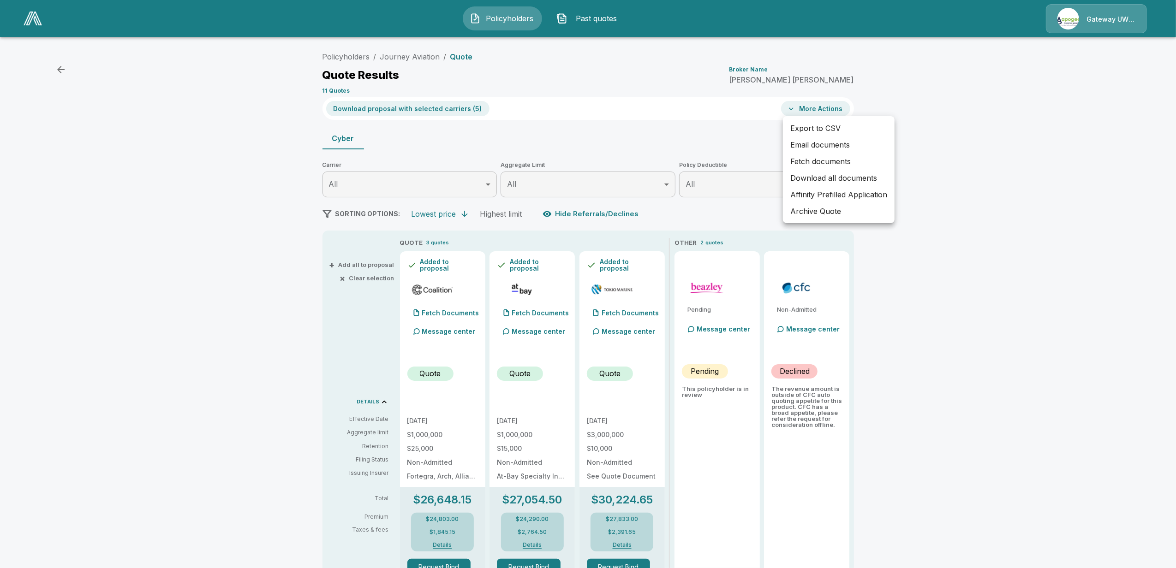
click at [809, 181] on li "Download all documents" at bounding box center [839, 178] width 112 height 17
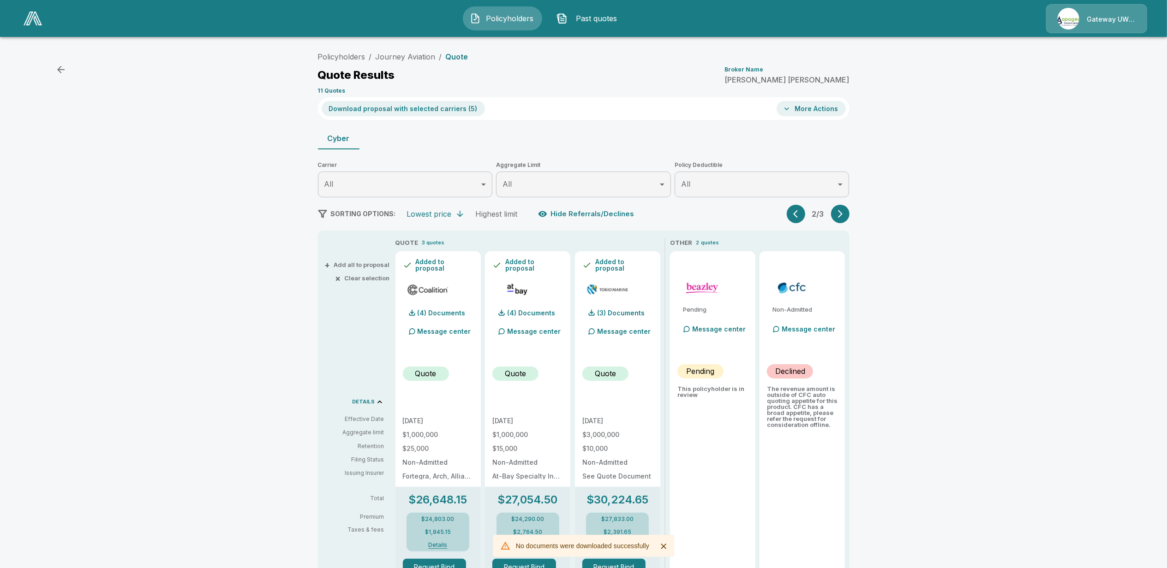
drag, startPoint x: 246, startPoint y: 187, endPoint x: 290, endPoint y: 150, distance: 57.0
click at [246, 187] on div "Policyholders / Journey Aviation / Quote Quote Results Broker Name Corey MacDon…" at bounding box center [583, 483] width 1167 height 879
click at [412, 56] on link "Journey Aviation" at bounding box center [406, 56] width 60 height 9
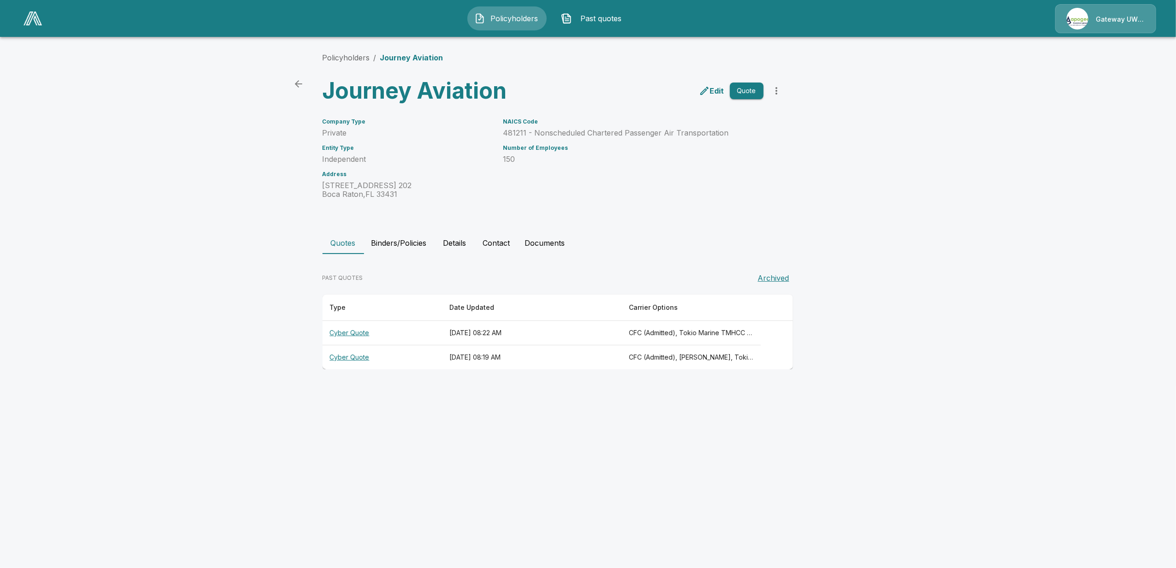
click at [353, 331] on th "Cyber Quote" at bounding box center [383, 333] width 120 height 24
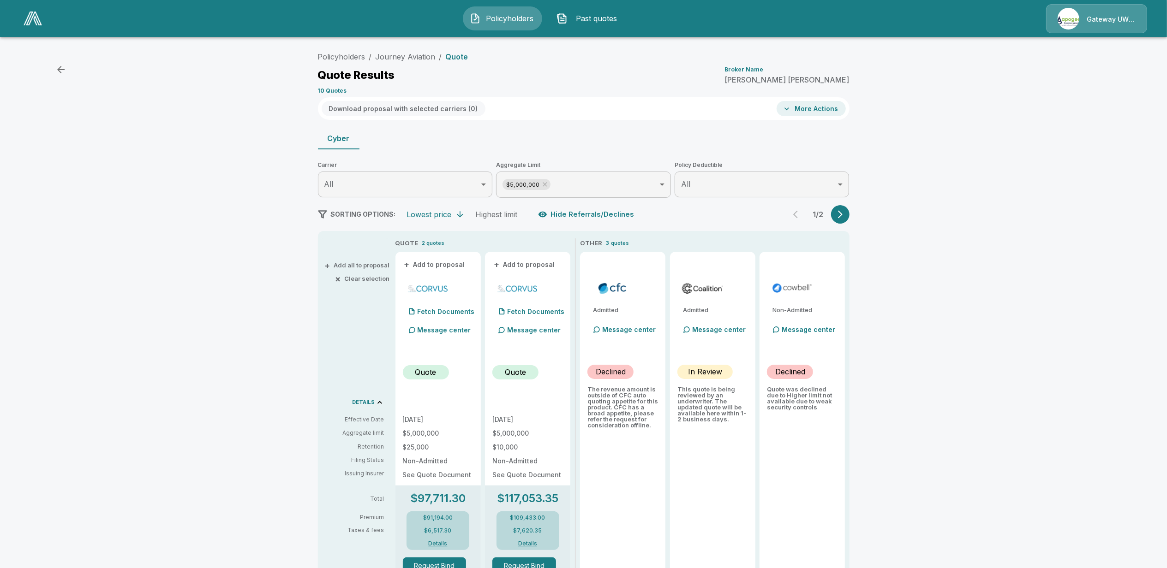
click at [818, 108] on button "More Actions" at bounding box center [811, 108] width 69 height 15
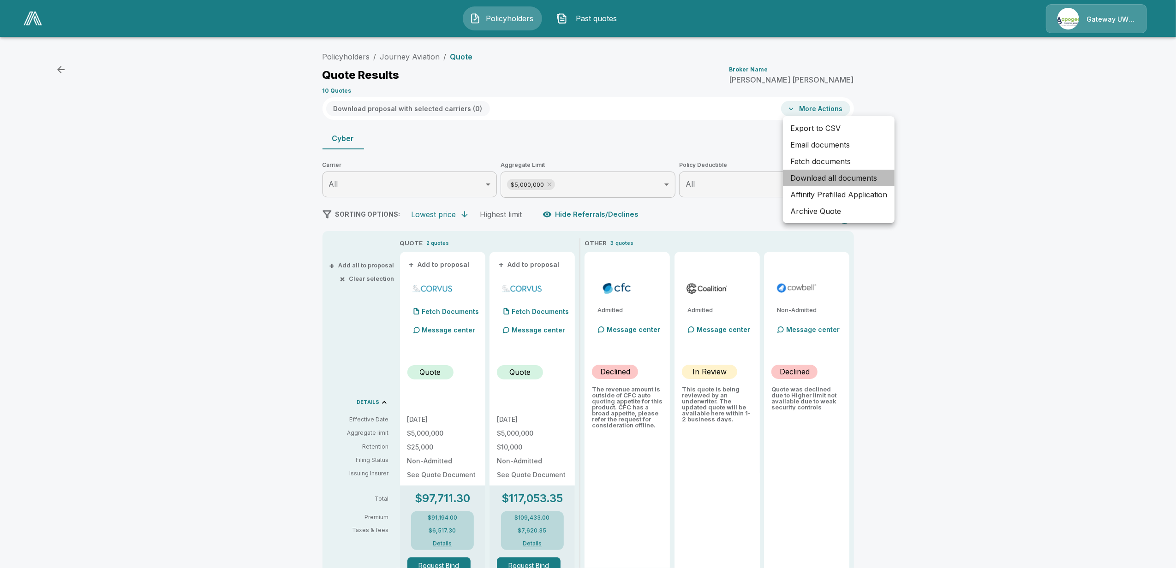
click at [823, 181] on li "Download all documents" at bounding box center [839, 178] width 112 height 17
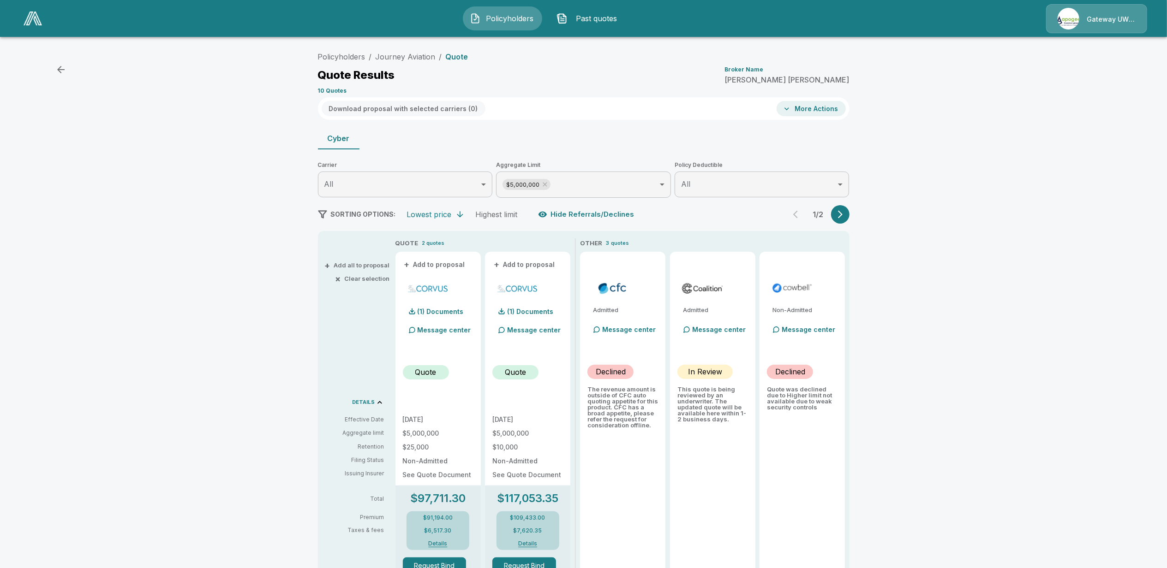
click at [185, 358] on div "Policyholders / Journey Aviation / Quote Quote Results Broker Name Corey MacDon…" at bounding box center [583, 483] width 1167 height 878
drag, startPoint x: 266, startPoint y: 382, endPoint x: 258, endPoint y: 385, distance: 7.9
click at [266, 382] on div "Policyholders / Journey Aviation / Quote Quote Results Broker Name Corey MacDon…" at bounding box center [583, 483] width 1167 height 878
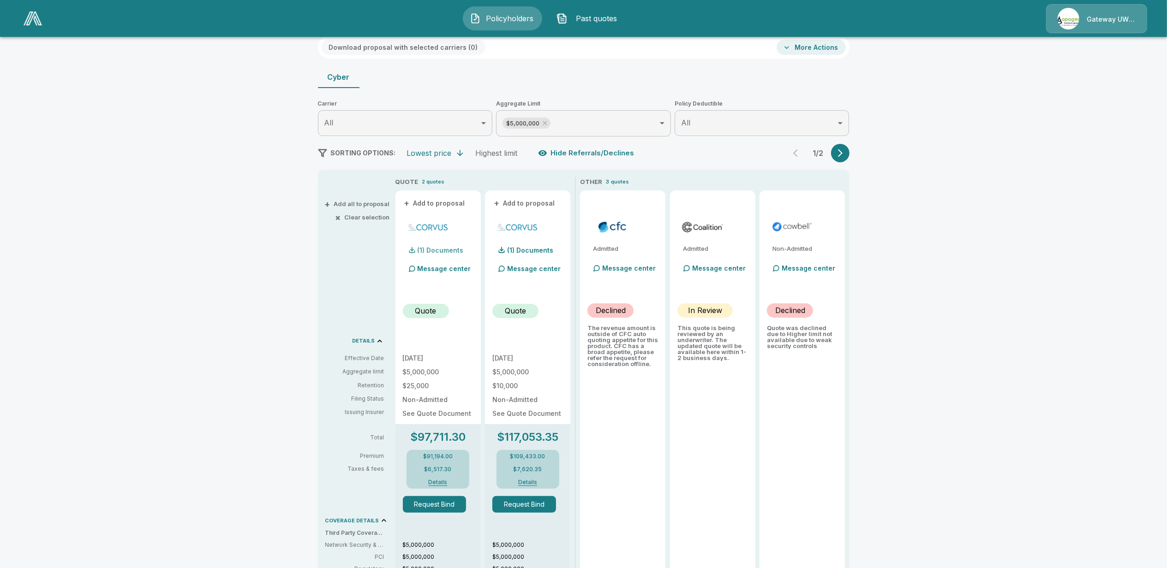
click at [438, 247] on p "(1) Documents" at bounding box center [441, 250] width 46 height 6
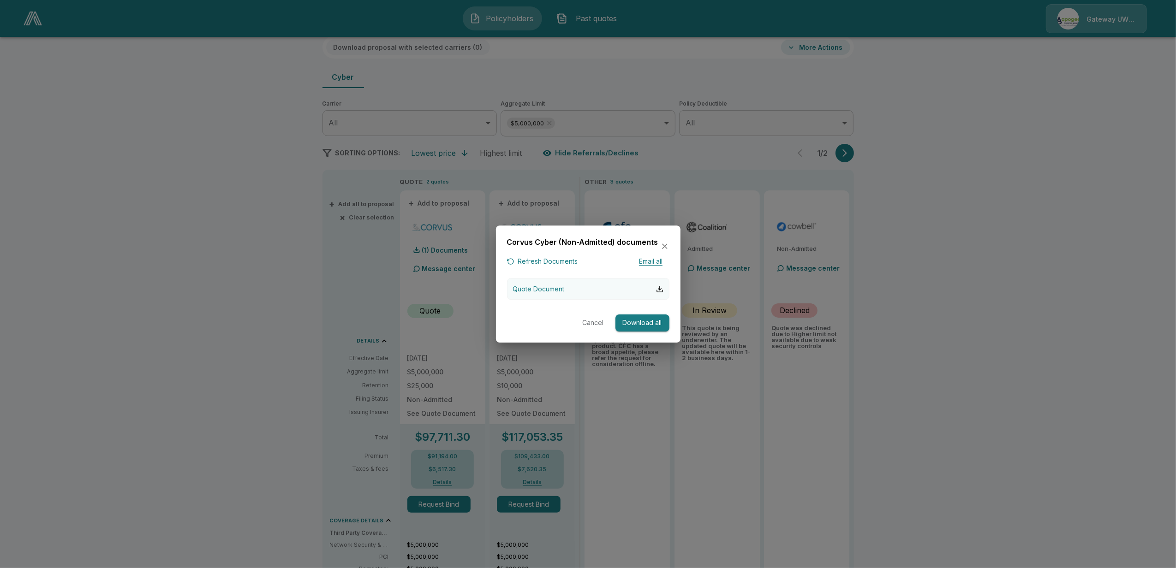
click at [587, 287] on button "Quote Document" at bounding box center [588, 289] width 162 height 22
click at [270, 360] on div at bounding box center [588, 284] width 1176 height 568
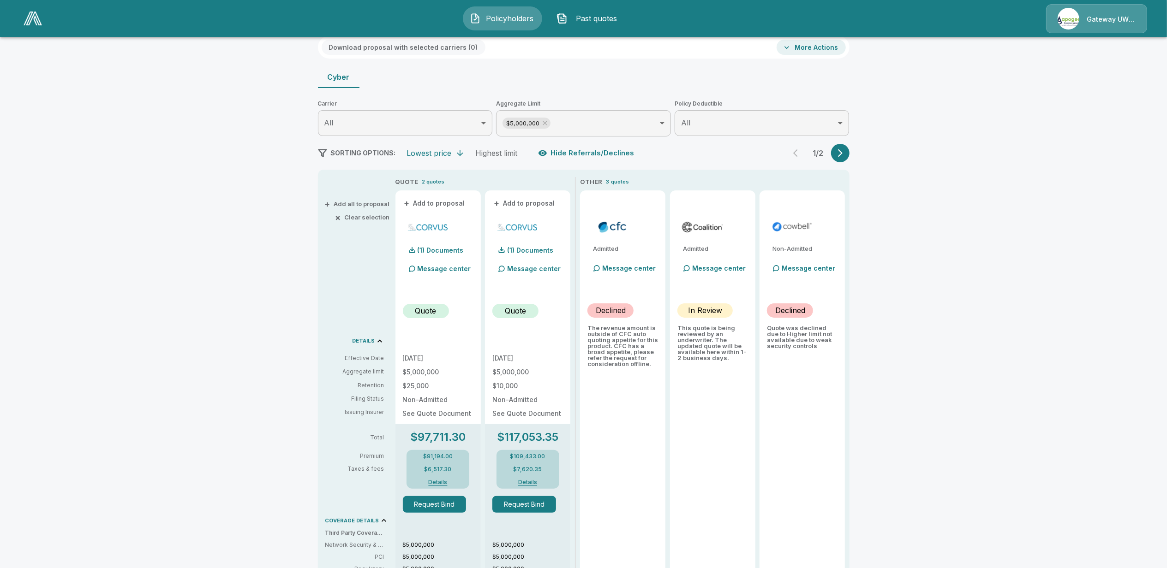
scroll to position [0, 0]
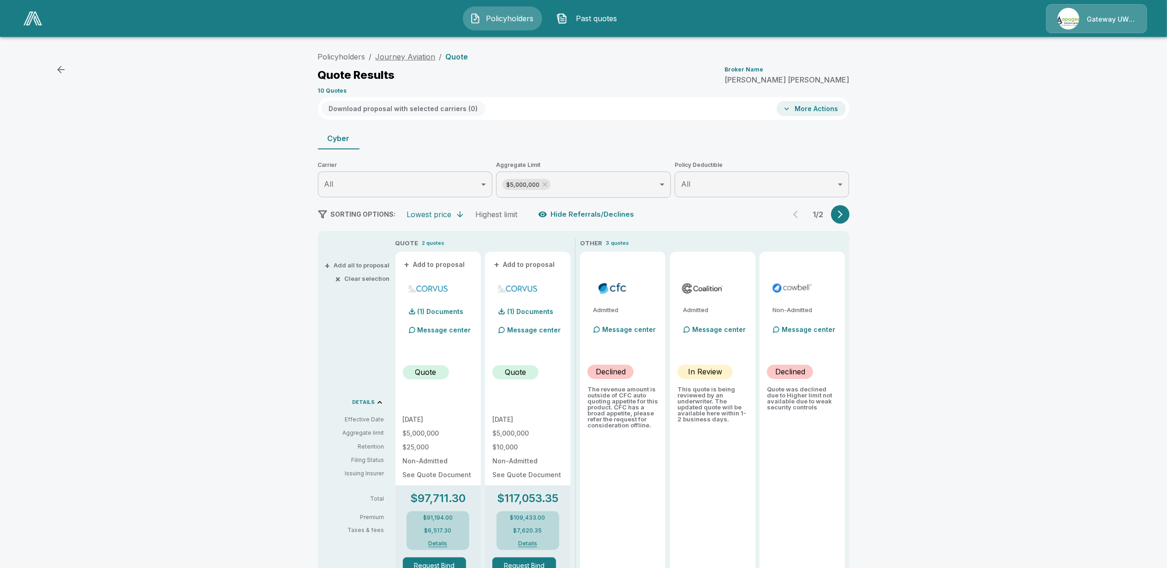
click at [408, 54] on link "Journey Aviation" at bounding box center [406, 56] width 60 height 9
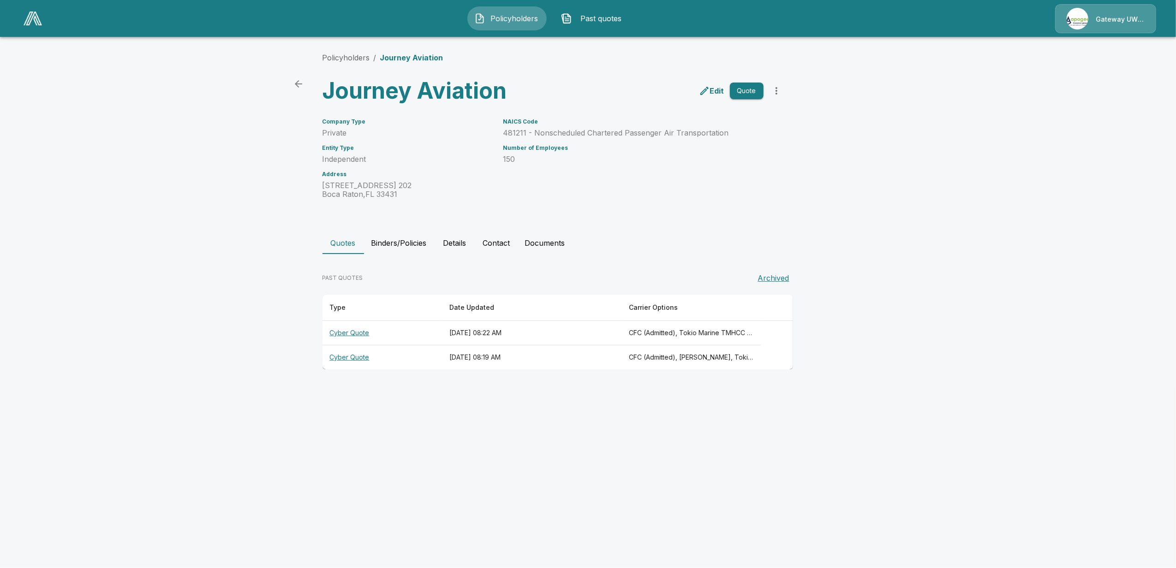
click at [351, 358] on th "Cyber Quote" at bounding box center [383, 358] width 120 height 24
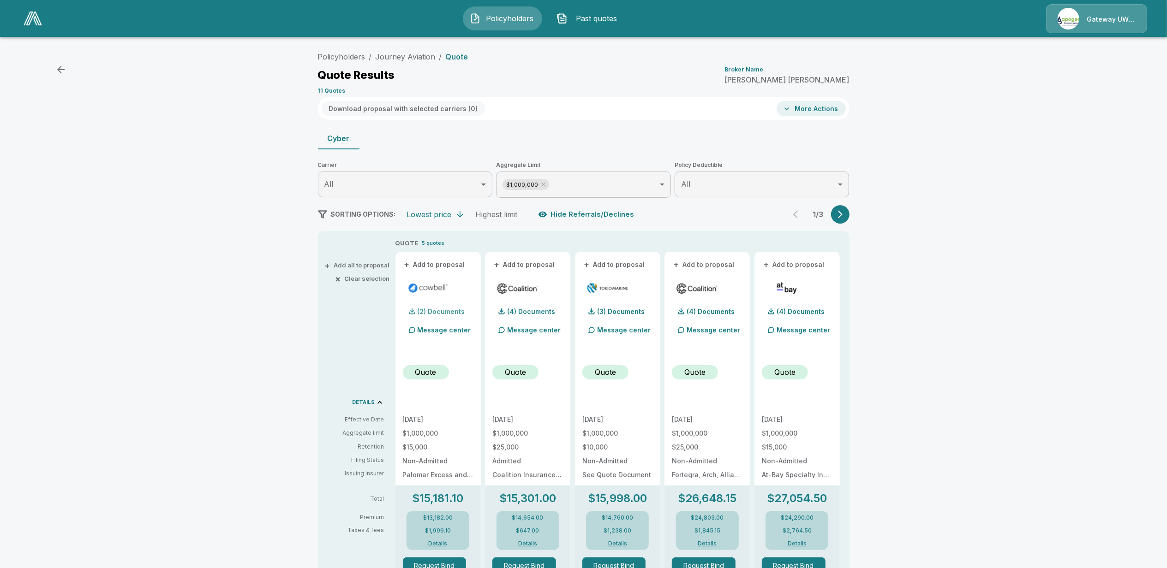
click at [442, 311] on p "(2) Documents" at bounding box center [442, 312] width 48 height 6
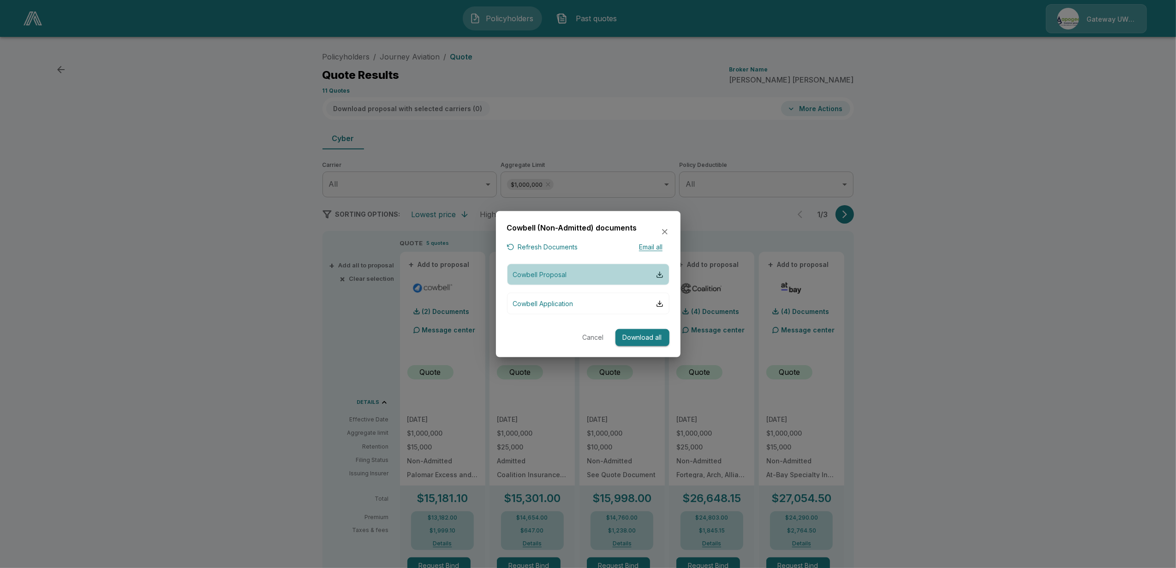
click at [536, 272] on p "Cowbell Proposal" at bounding box center [540, 275] width 54 height 10
click at [227, 373] on div at bounding box center [588, 284] width 1176 height 568
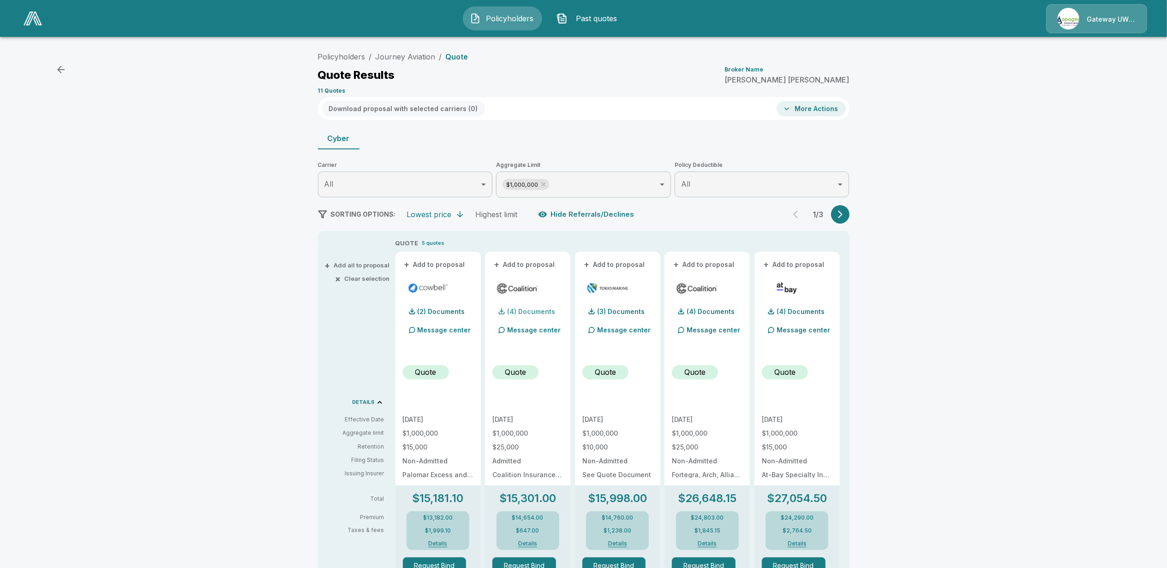
click at [532, 309] on p "(4) Documents" at bounding box center [531, 312] width 48 height 6
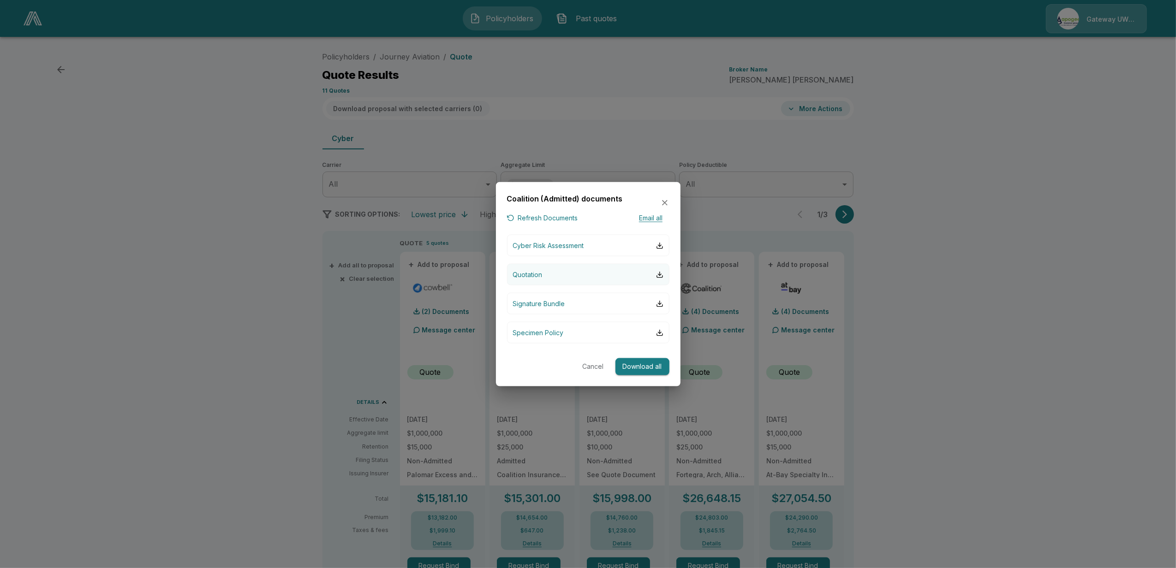
click at [544, 275] on button "Quotation" at bounding box center [588, 275] width 162 height 22
drag, startPoint x: 265, startPoint y: 360, endPoint x: 313, endPoint y: 351, distance: 48.9
click at [265, 360] on div at bounding box center [588, 284] width 1176 height 568
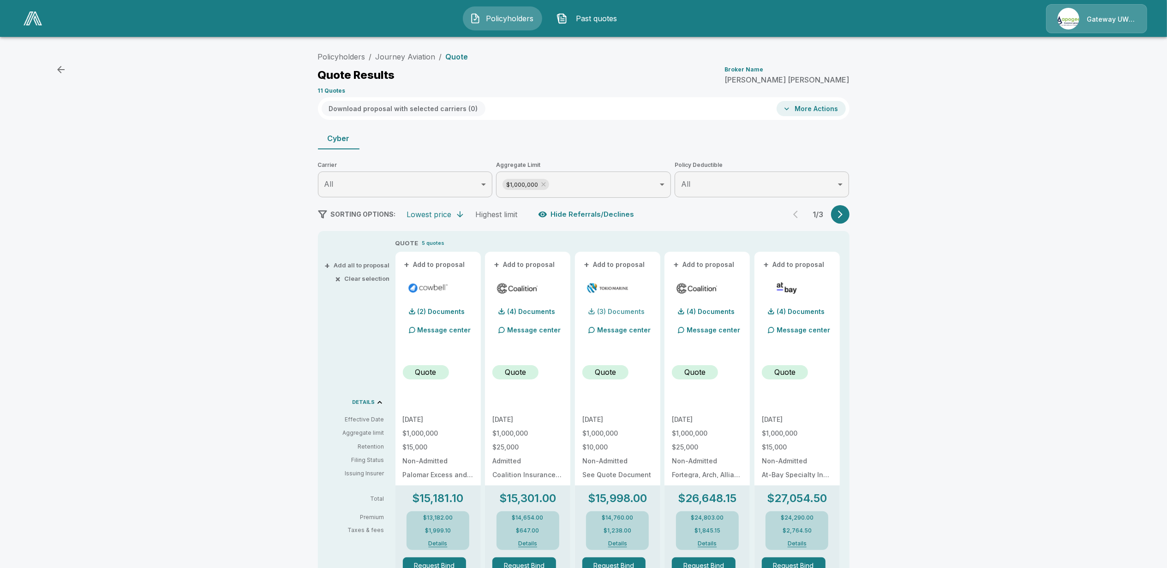
click at [619, 312] on p "(3) Documents" at bounding box center [621, 312] width 48 height 6
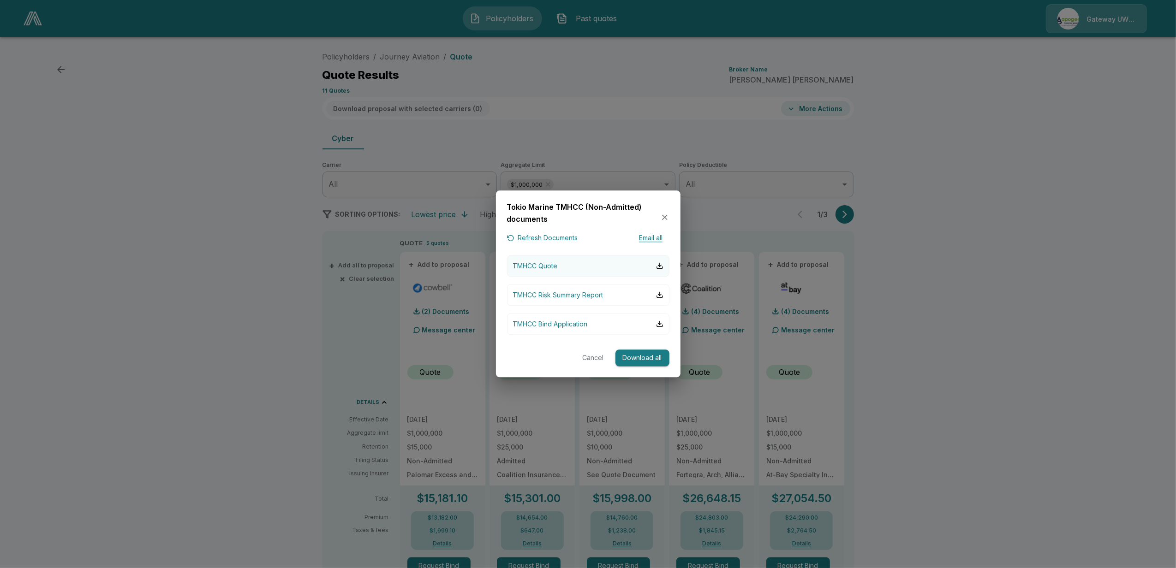
click at [543, 267] on p "TMHCC Quote" at bounding box center [535, 266] width 45 height 10
click at [215, 311] on div at bounding box center [588, 284] width 1176 height 568
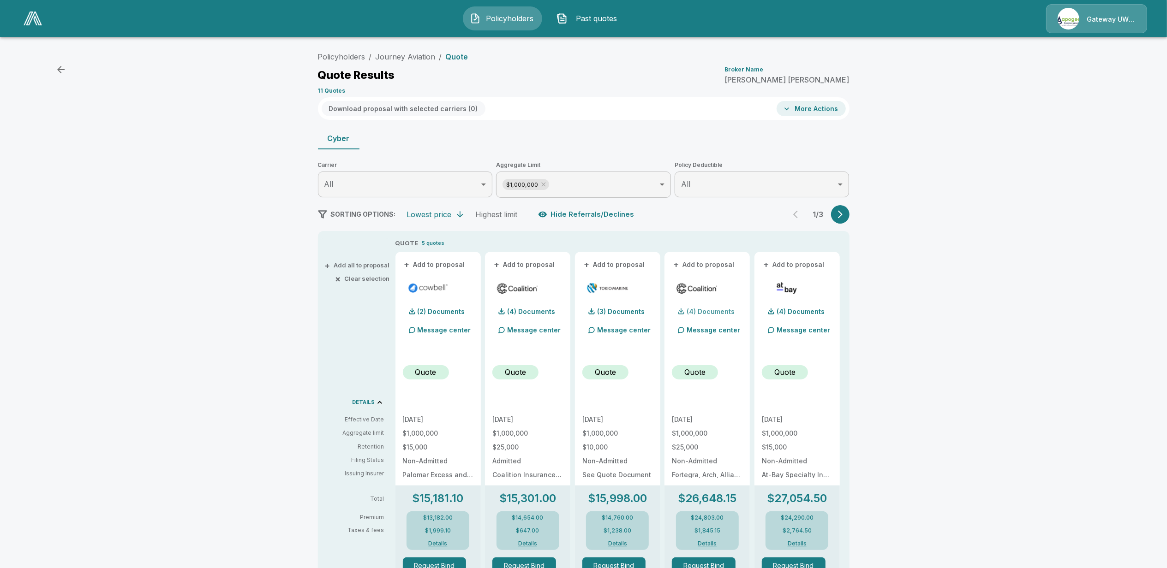
click at [709, 310] on p "(4) Documents" at bounding box center [711, 312] width 48 height 6
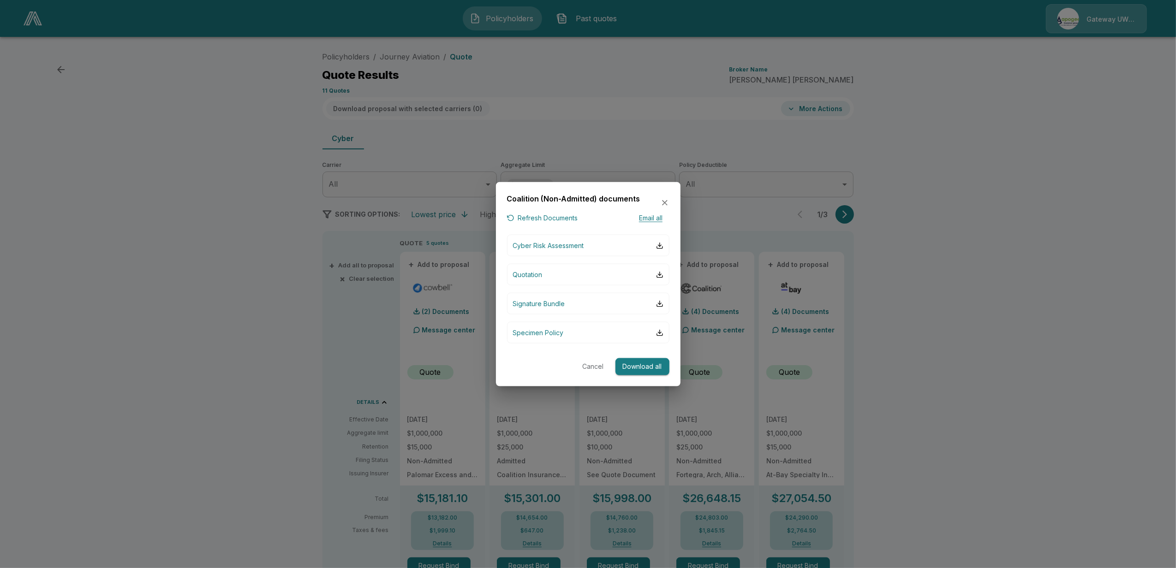
click at [936, 298] on div at bounding box center [588, 284] width 1176 height 568
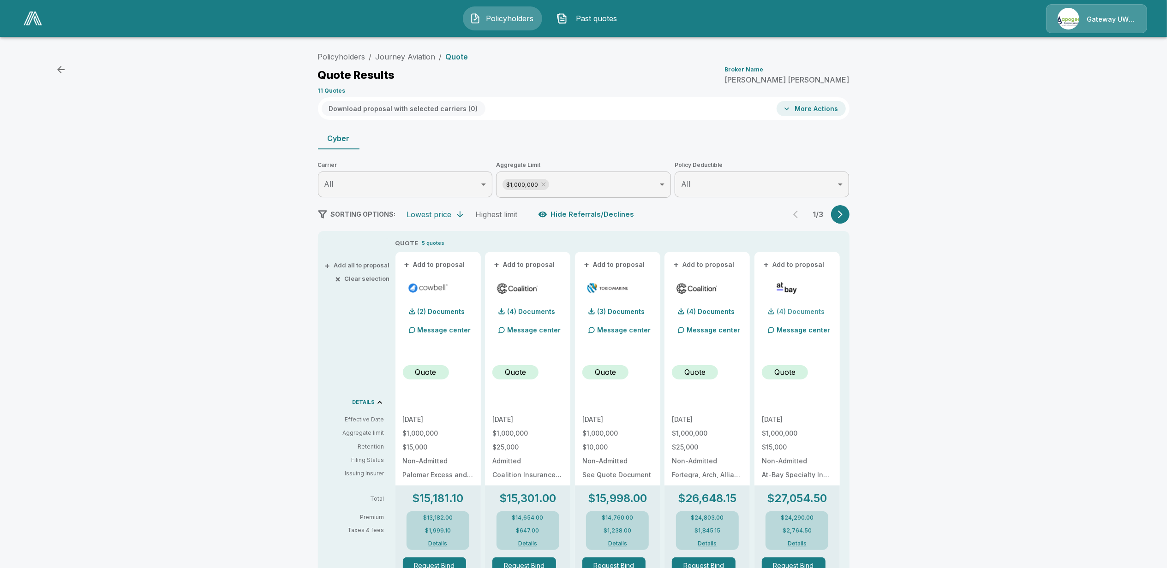
click at [803, 310] on p "(4) Documents" at bounding box center [801, 312] width 48 height 6
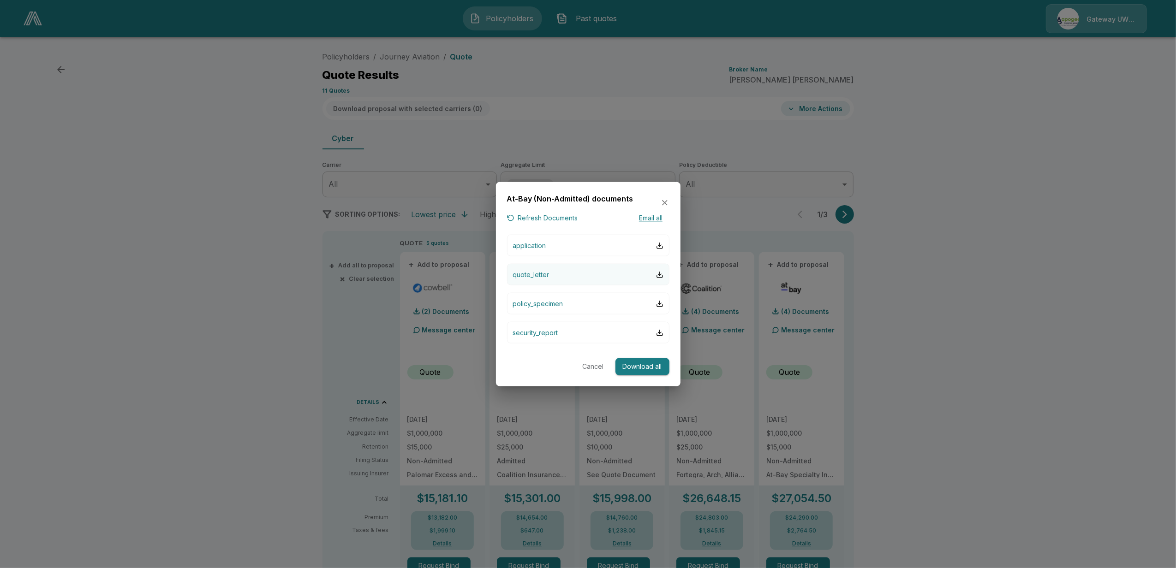
click at [560, 272] on button "quote_letter" at bounding box center [588, 275] width 162 height 22
drag, startPoint x: 887, startPoint y: 442, endPoint x: 851, endPoint y: 353, distance: 95.4
click at [887, 442] on div at bounding box center [588, 284] width 1176 height 568
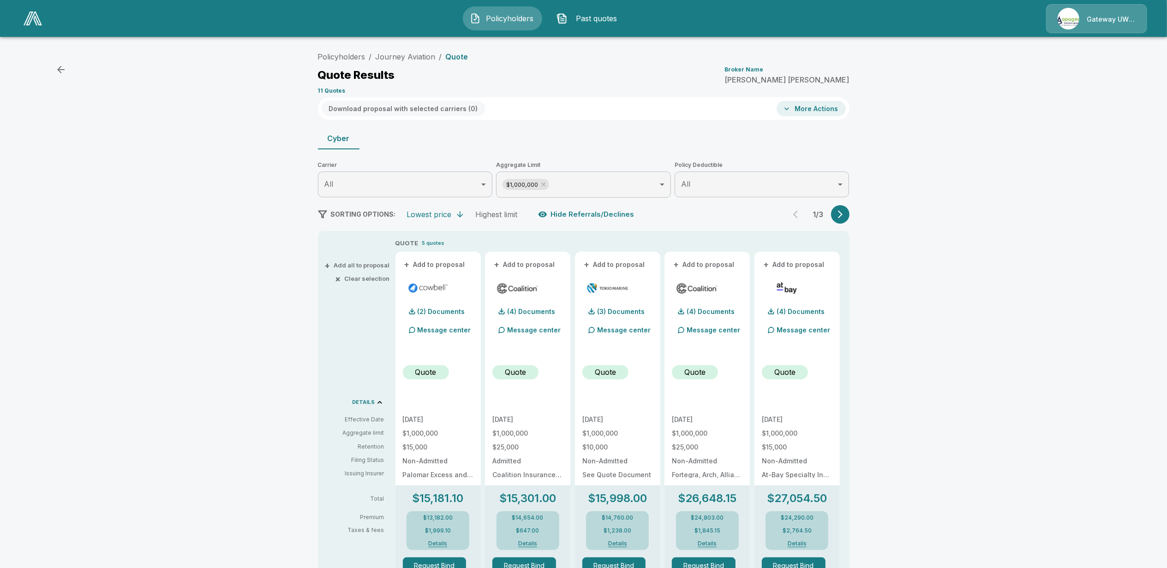
click at [843, 216] on icon "button" at bounding box center [840, 214] width 9 height 9
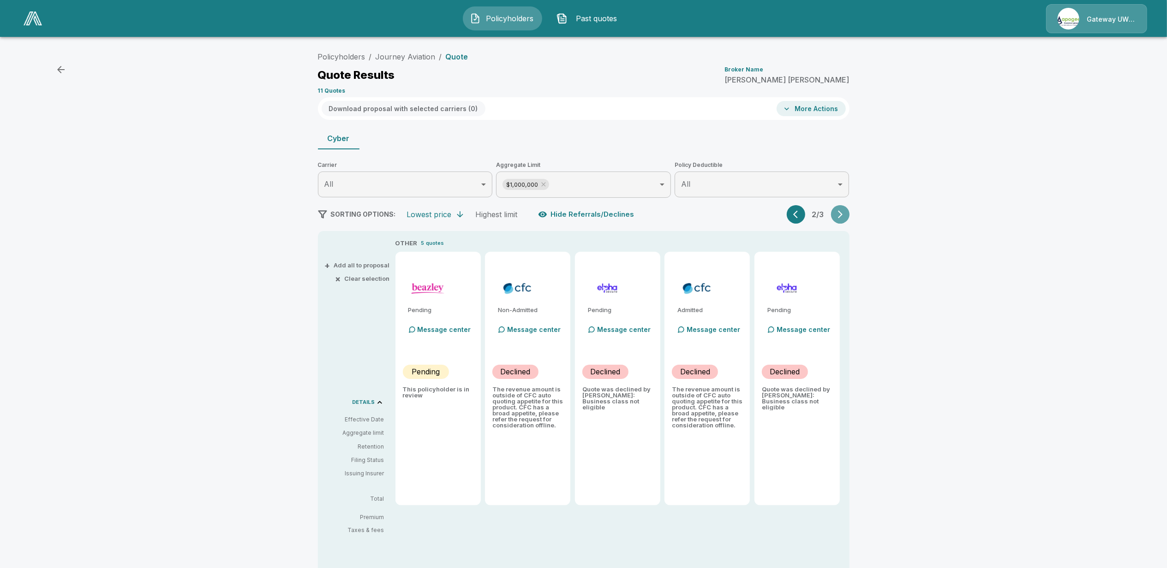
click at [845, 214] on icon "button" at bounding box center [840, 214] width 9 height 9
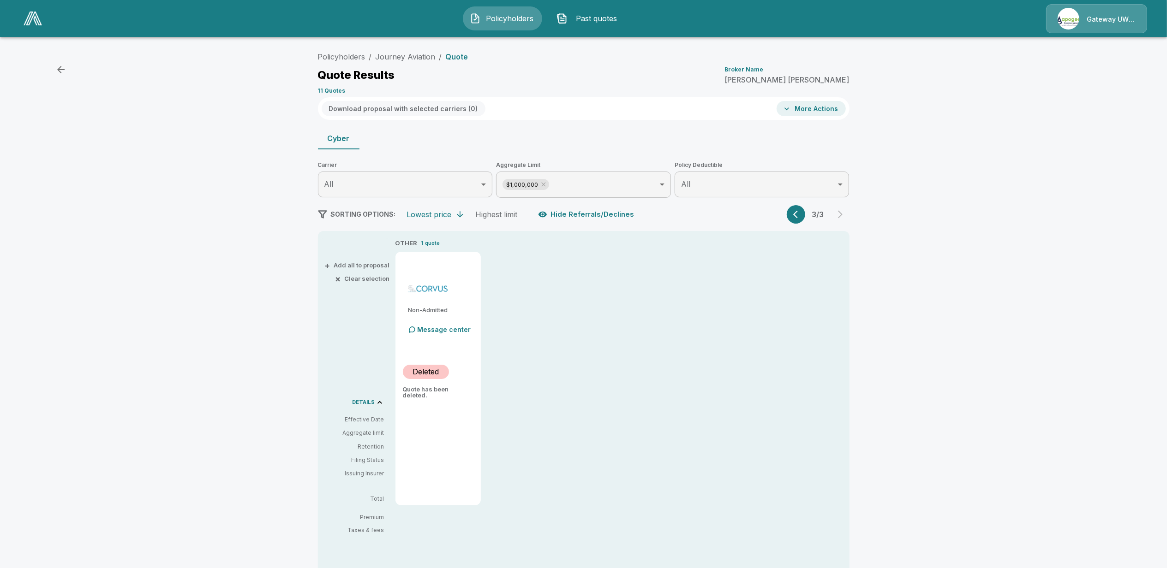
click at [798, 219] on icon "button" at bounding box center [797, 214] width 9 height 9
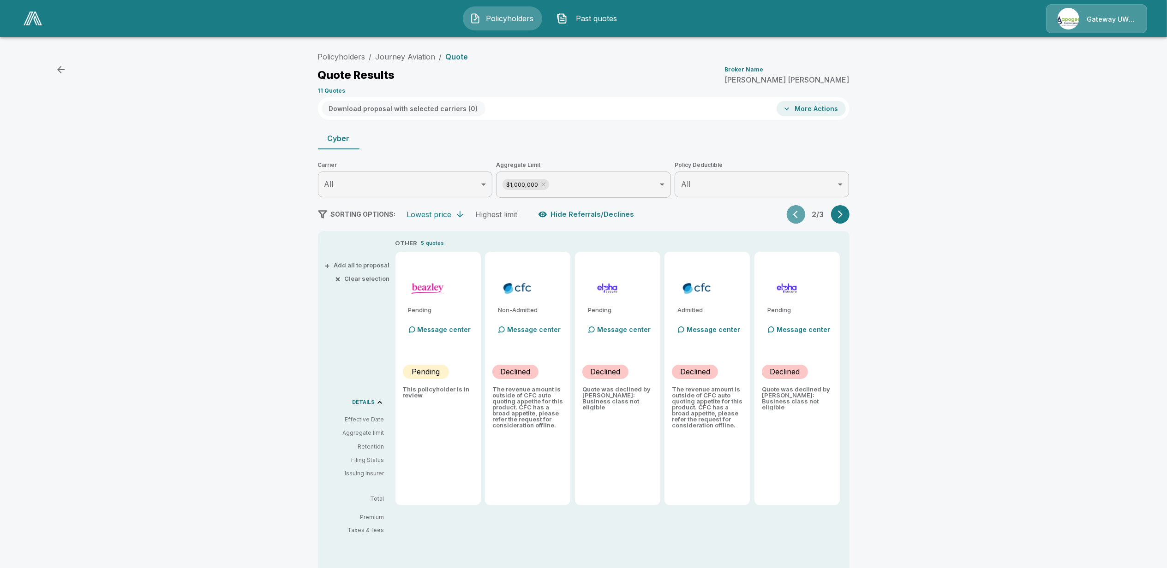
click at [798, 219] on icon "button" at bounding box center [797, 214] width 9 height 9
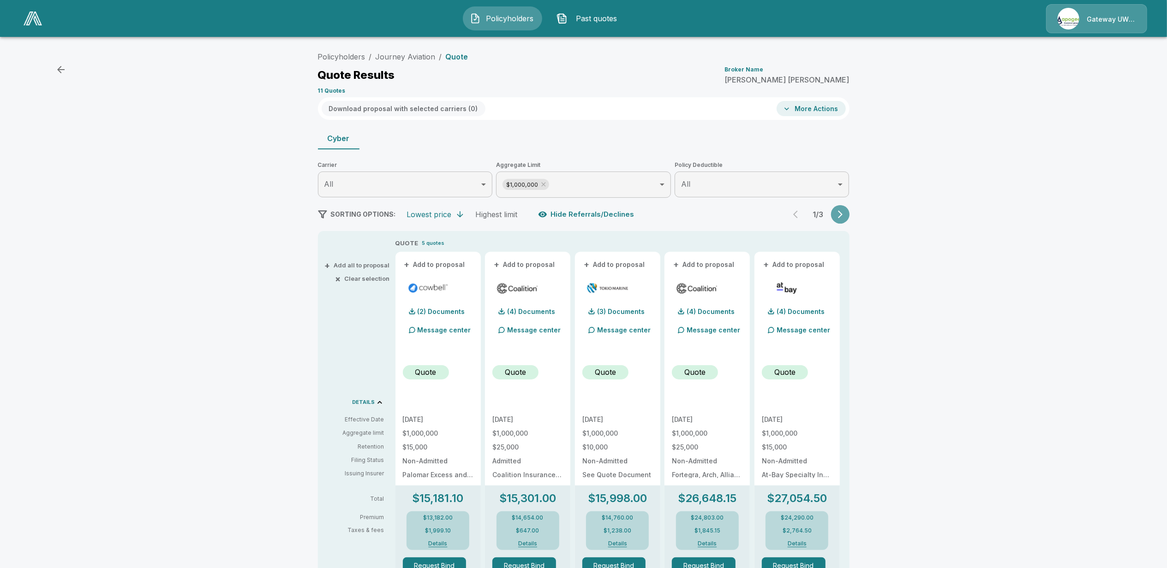
click at [843, 218] on icon "button" at bounding box center [840, 214] width 9 height 9
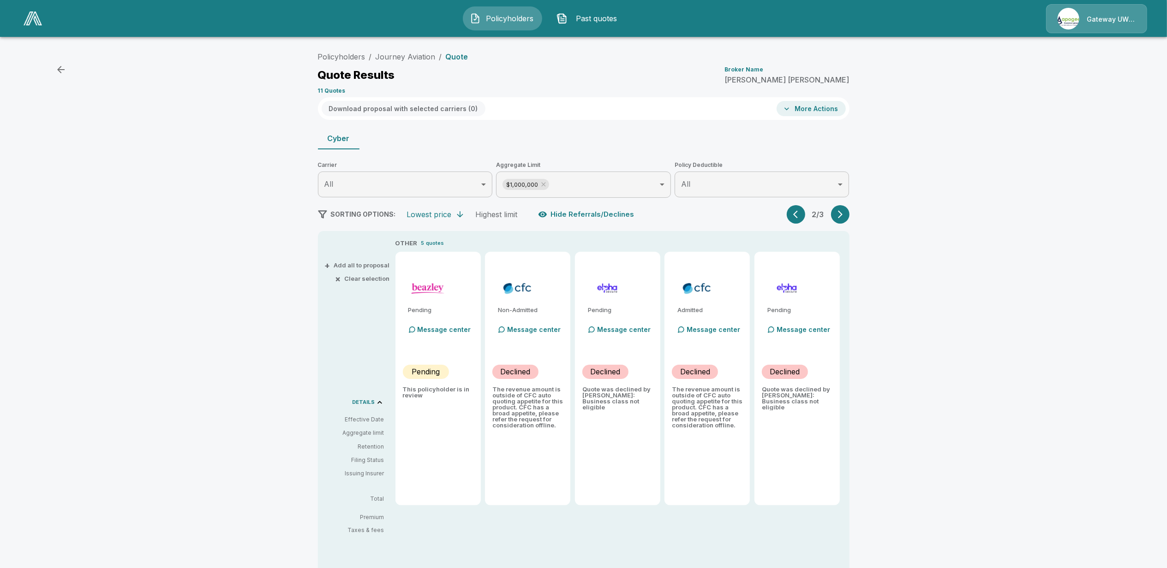
click at [845, 217] on icon "button" at bounding box center [840, 214] width 9 height 9
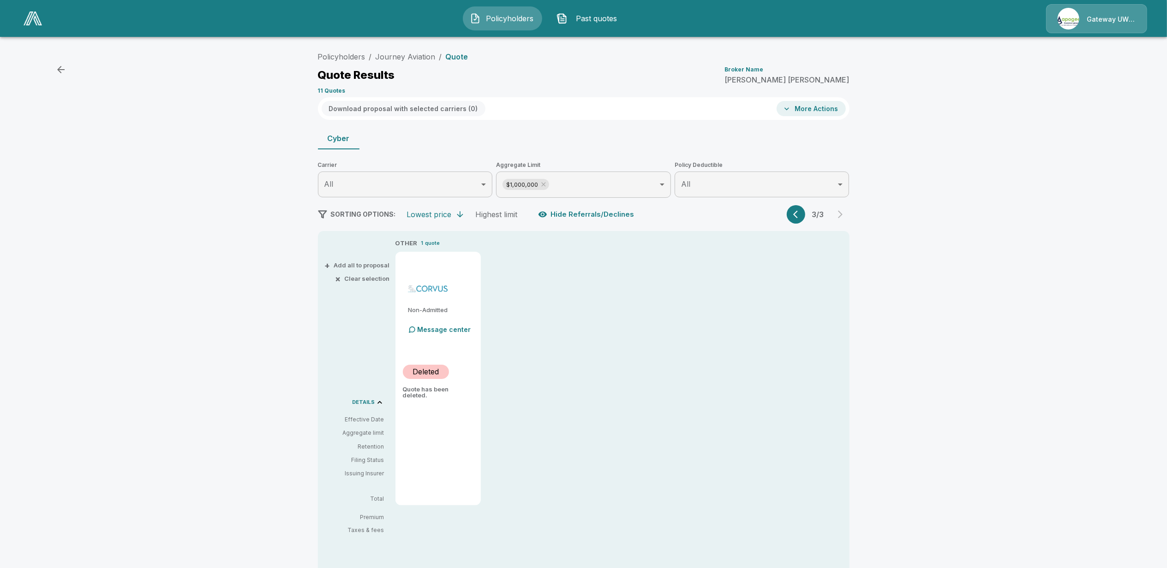
click at [795, 215] on button "button" at bounding box center [796, 214] width 18 height 18
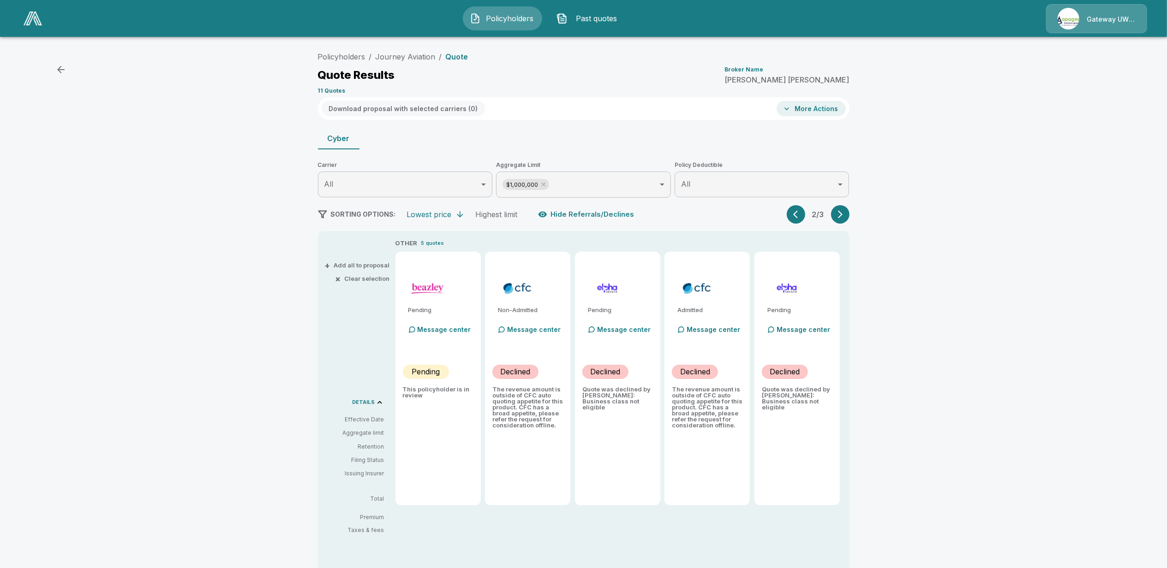
click at [798, 218] on icon "button" at bounding box center [797, 214] width 9 height 9
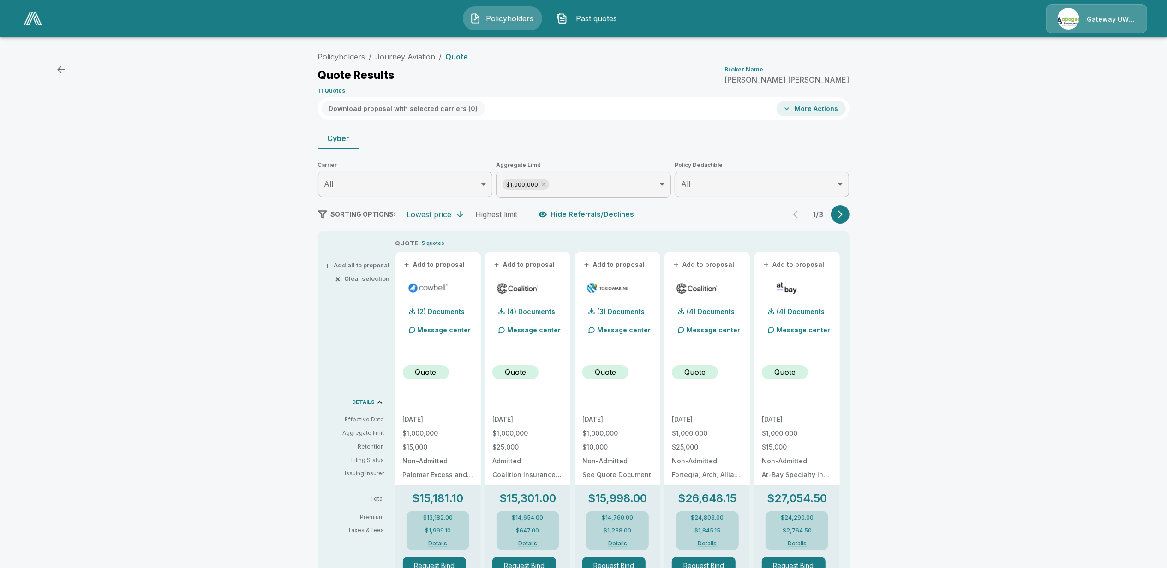
drag, startPoint x: 999, startPoint y: 172, endPoint x: 998, endPoint y: 167, distance: 5.0
click at [999, 172] on div "Policyholders / Journey Aviation / Quote Quote Results Broker Name [PERSON_NAME…" at bounding box center [583, 483] width 1167 height 878
drag, startPoint x: 203, startPoint y: 288, endPoint x: 172, endPoint y: 132, distance: 159.6
click at [203, 288] on div "Policyholders / Journey Aviation / Quote Quote Results Broker Name [PERSON_NAME…" at bounding box center [583, 483] width 1167 height 878
